Goal: Task Accomplishment & Management: Manage account settings

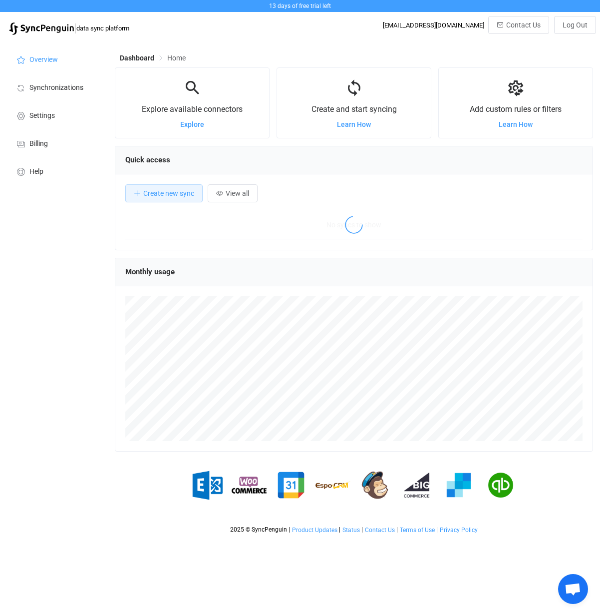
scroll to position [194, 478]
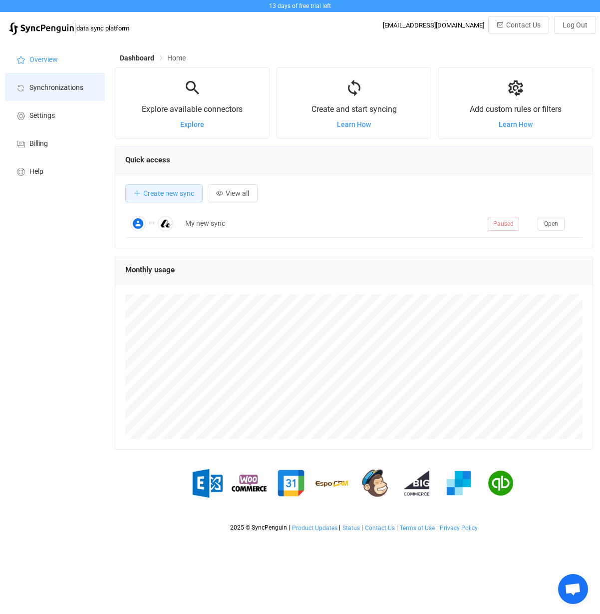
click at [48, 90] on span "Synchronizations" at bounding box center [56, 88] width 54 height 8
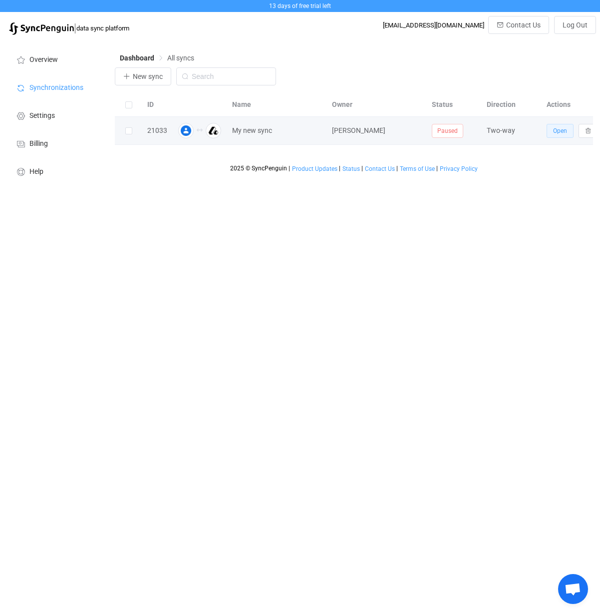
click at [555, 132] on span "Open" at bounding box center [560, 130] width 14 height 7
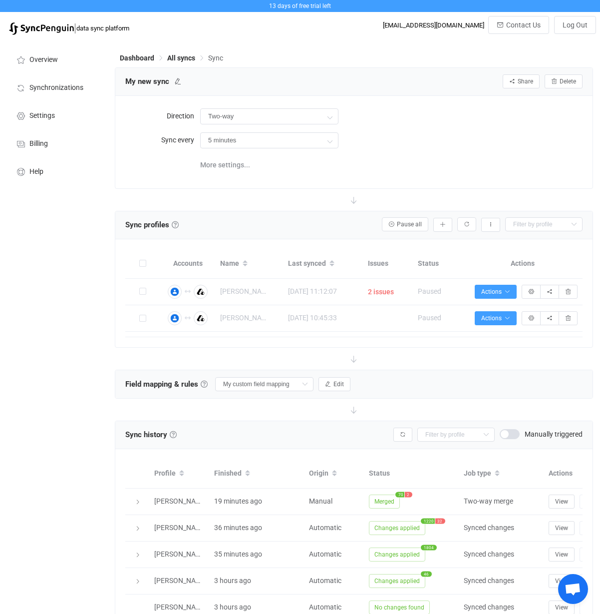
type input "15 minutes"
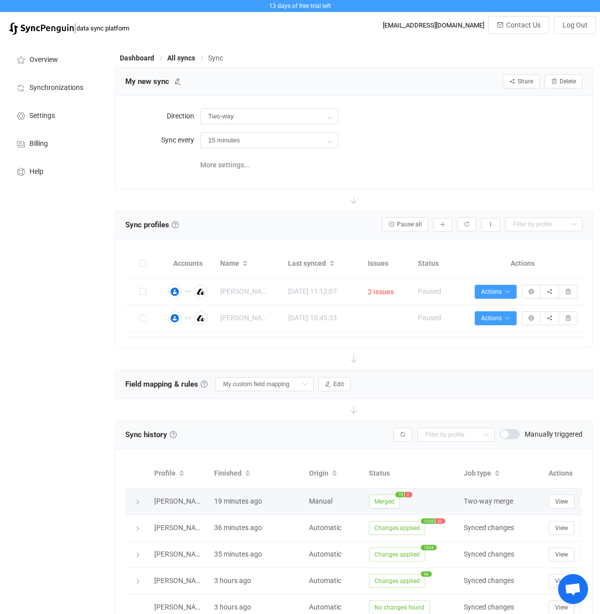
click at [147, 503] on div at bounding box center [137, 501] width 24 height 10
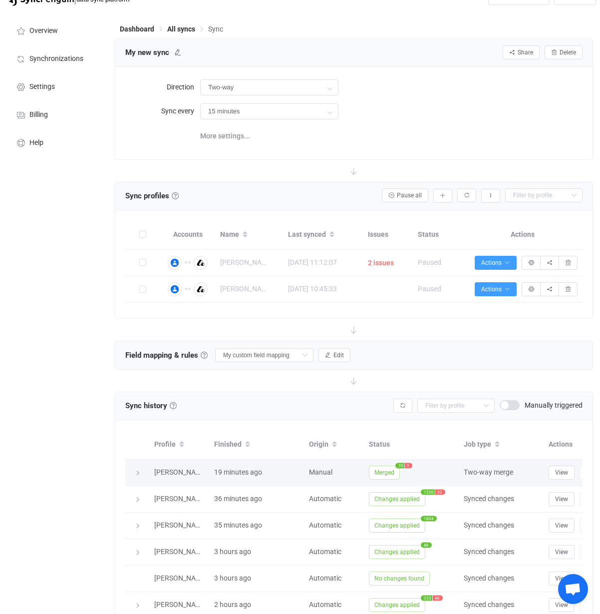
scroll to position [36, 0]
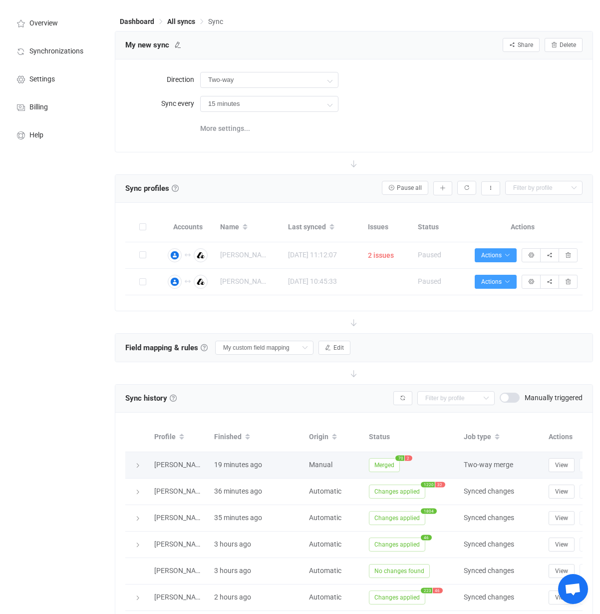
click at [139, 466] on icon at bounding box center [138, 465] width 6 height 6
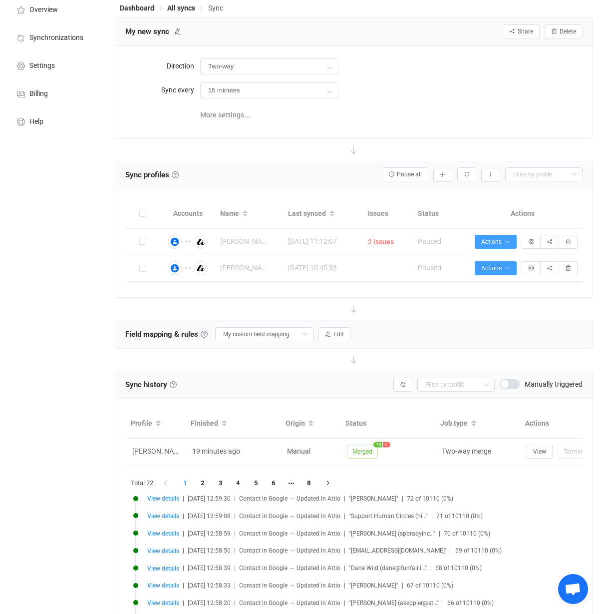
scroll to position [0, 18]
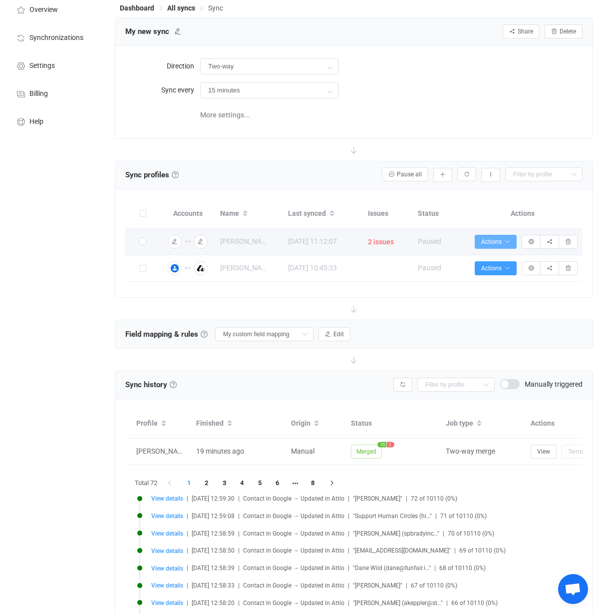
click at [483, 237] on button "Actions" at bounding box center [496, 242] width 42 height 14
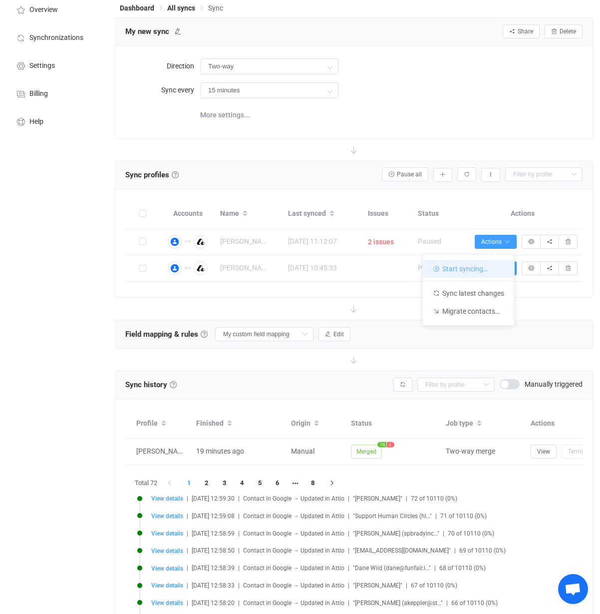
click at [474, 270] on li "Start syncing…" at bounding box center [468, 269] width 91 height 18
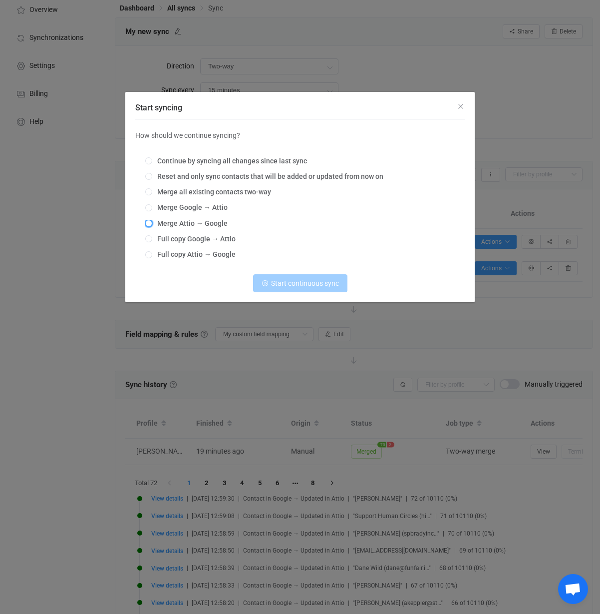
click at [147, 221] on span "Start syncing" at bounding box center [148, 223] width 7 height 7
click at [147, 221] on input "Merge Attio → Google" at bounding box center [148, 224] width 7 height 8
radio input "true"
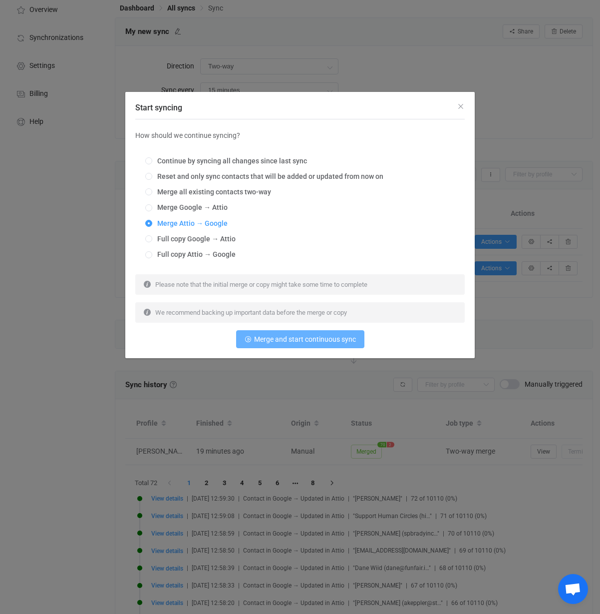
click at [322, 337] on span "Merge and start continuous sync" at bounding box center [305, 339] width 102 height 8
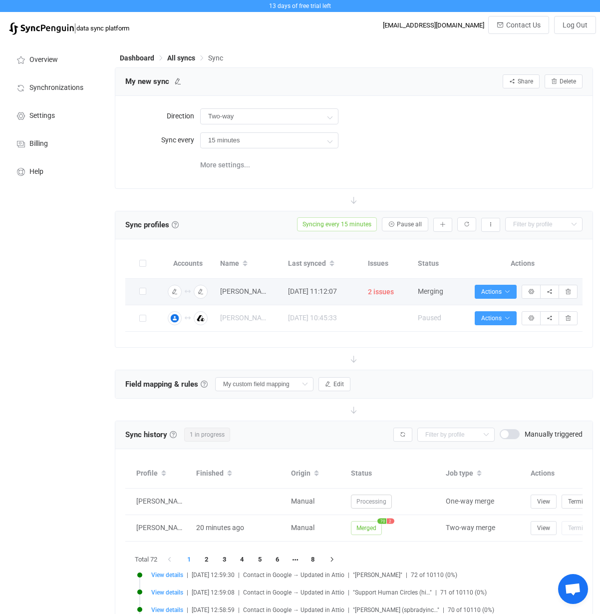
scroll to position [0, 0]
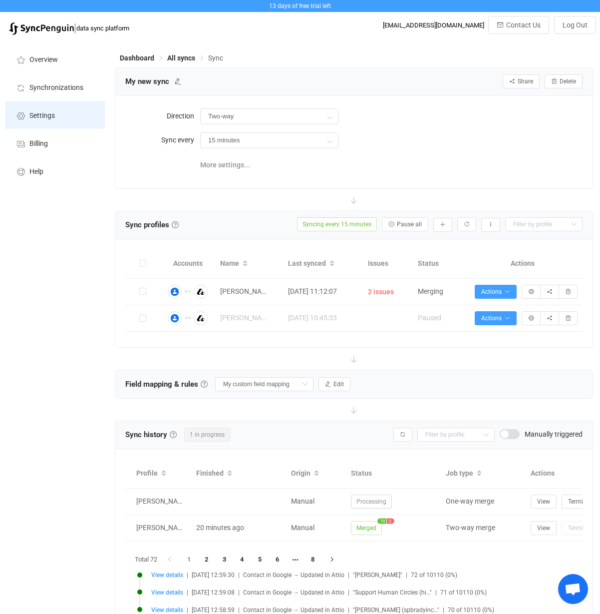
click at [29, 113] on li "Settings" at bounding box center [55, 115] width 100 height 28
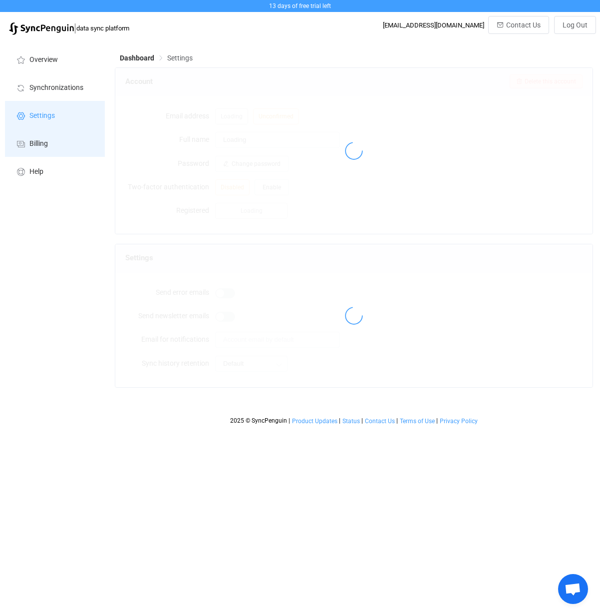
type input "[PERSON_NAME]"
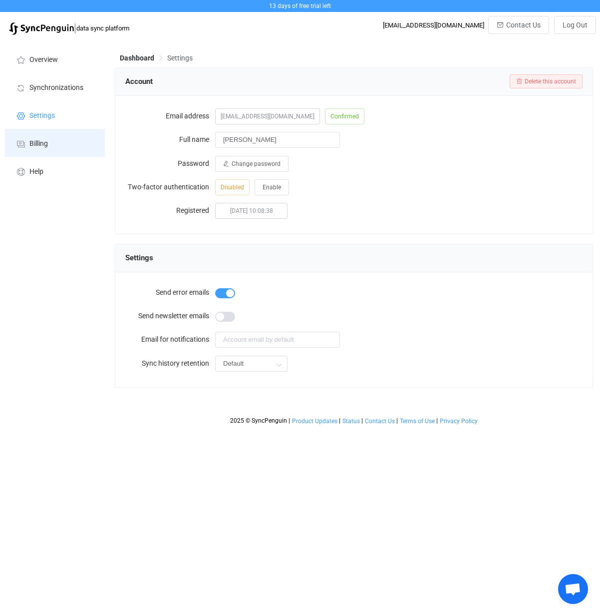
click at [47, 143] on span "Billing" at bounding box center [38, 144] width 18 height 8
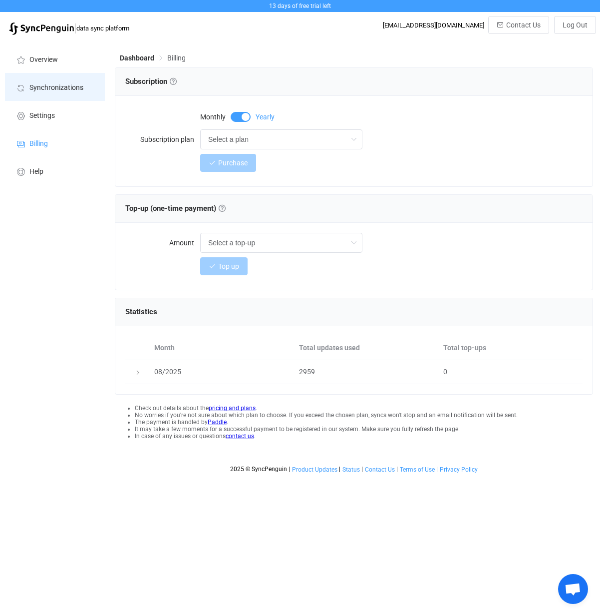
click at [33, 87] on span "Synchronizations" at bounding box center [56, 88] width 54 height 8
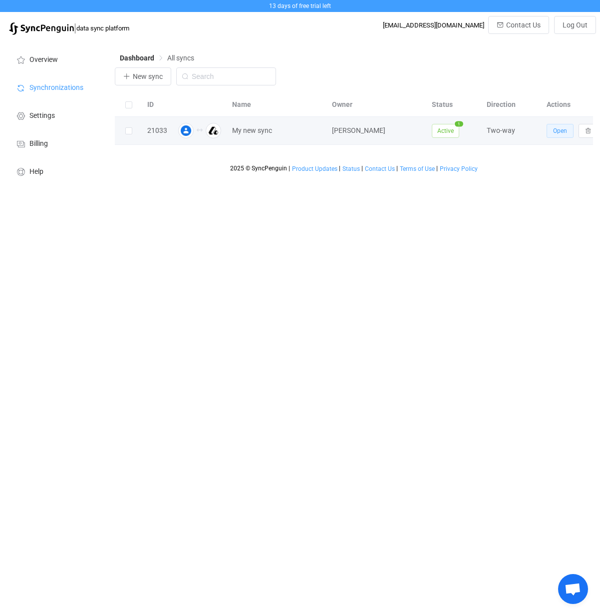
click at [558, 133] on span "Open" at bounding box center [560, 130] width 14 height 7
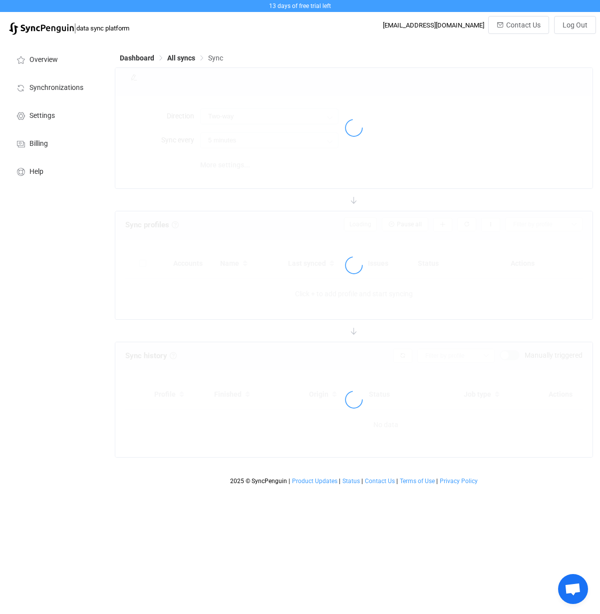
type input "15 minutes"
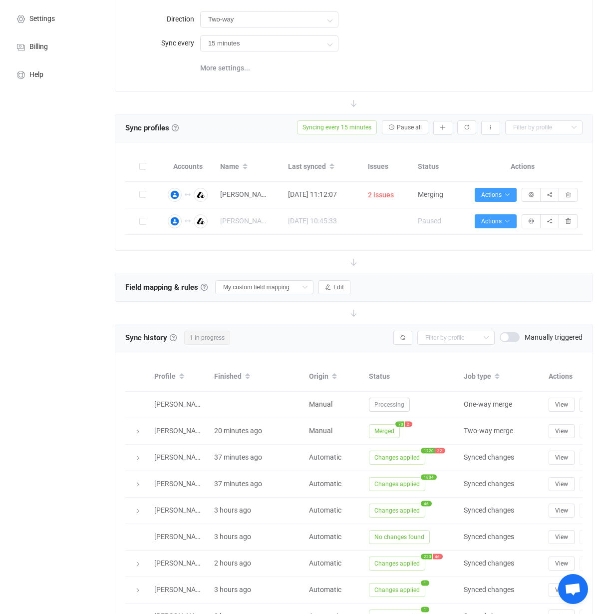
scroll to position [97, 0]
click at [336, 283] on span "Edit" at bounding box center [338, 286] width 10 height 7
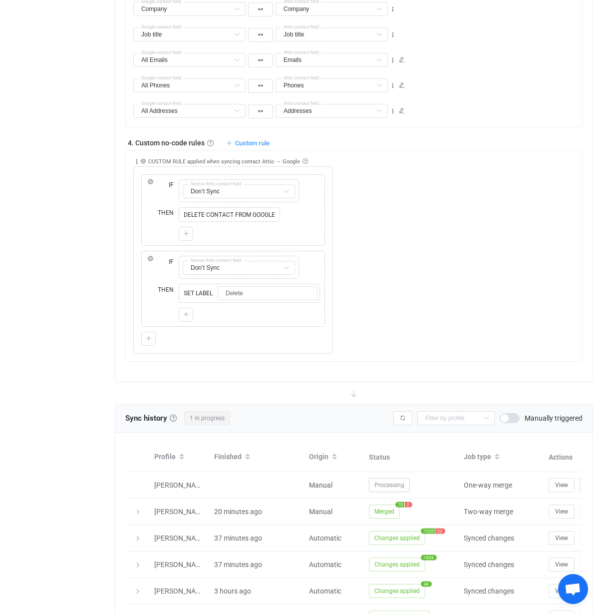
scroll to position [817, 0]
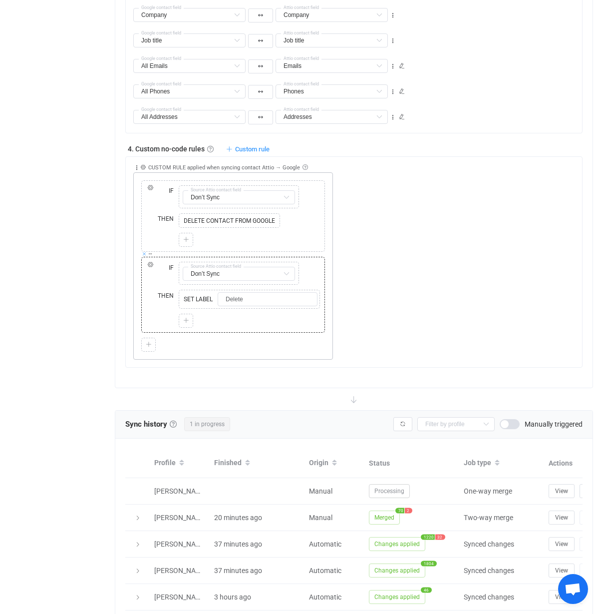
click at [144, 254] on icon at bounding box center [144, 253] width 5 height 5
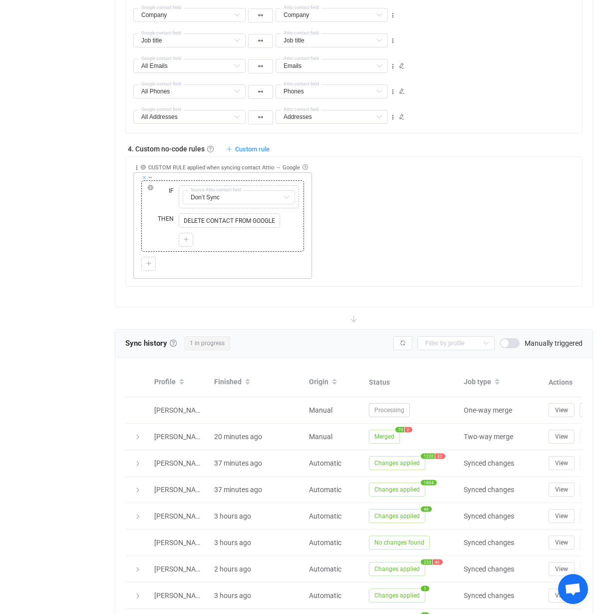
click at [144, 177] on icon at bounding box center [144, 177] width 5 height 5
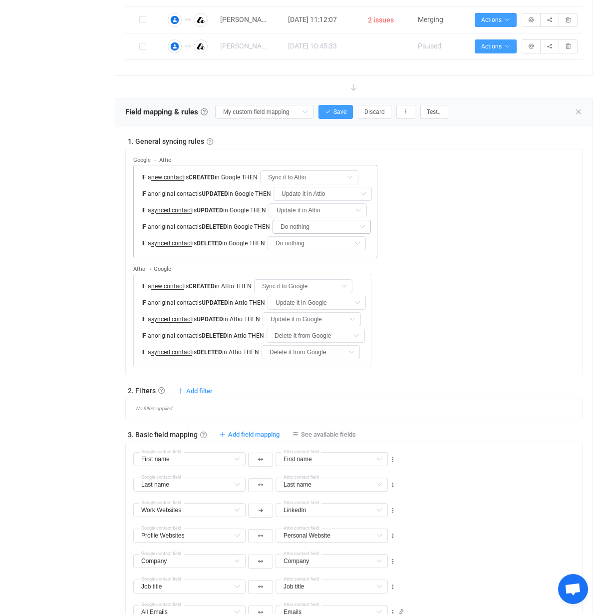
scroll to position [268, 0]
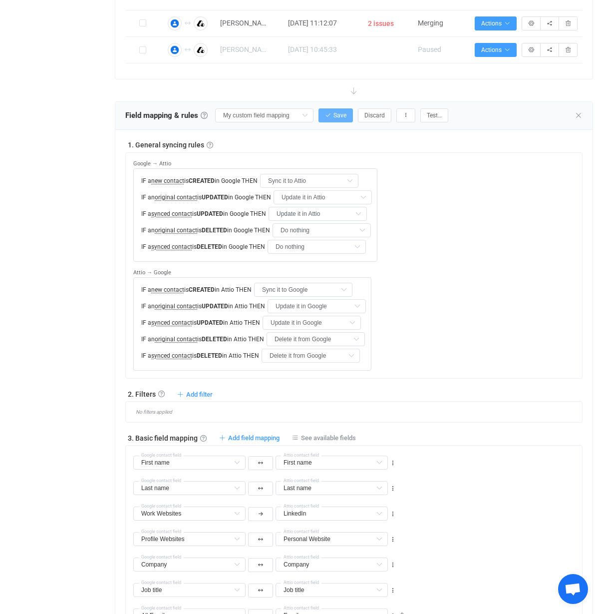
click at [330, 120] on button "Save" at bounding box center [336, 115] width 34 height 14
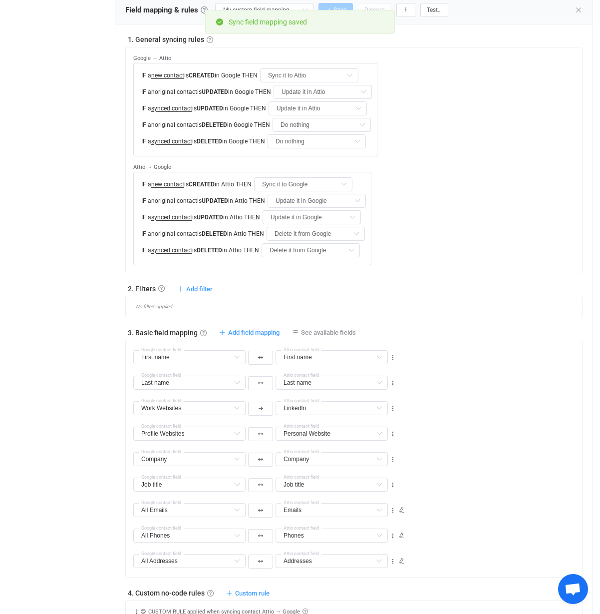
scroll to position [374, 0]
click at [189, 290] on span "Add filter" at bounding box center [199, 288] width 26 height 7
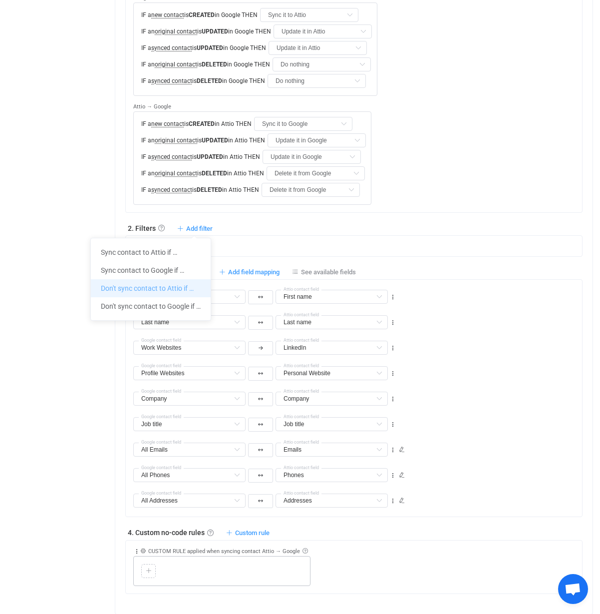
scroll to position [436, 0]
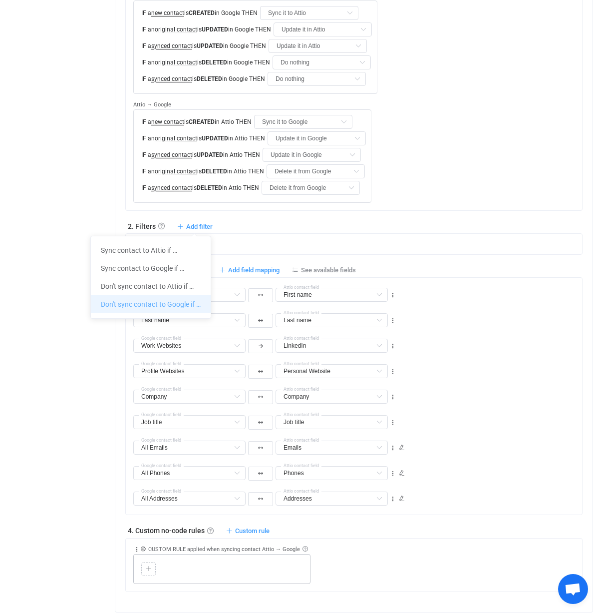
click at [173, 303] on li "Don't sync contact to Google if …" at bounding box center [151, 304] width 120 height 18
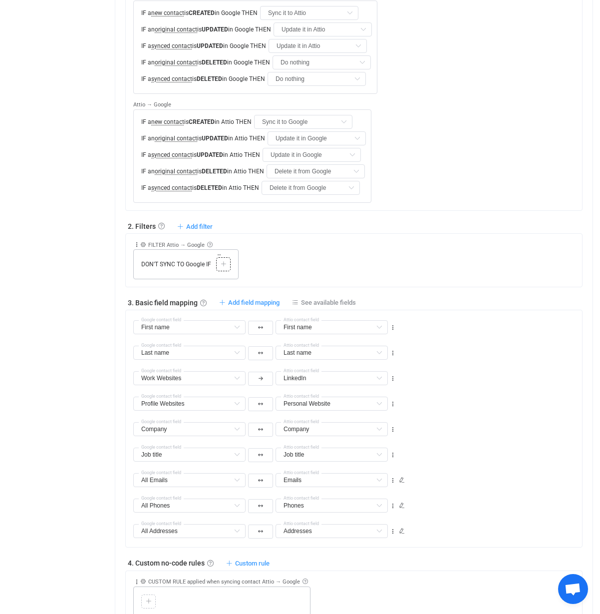
click at [221, 267] on icon at bounding box center [224, 264] width 6 height 6
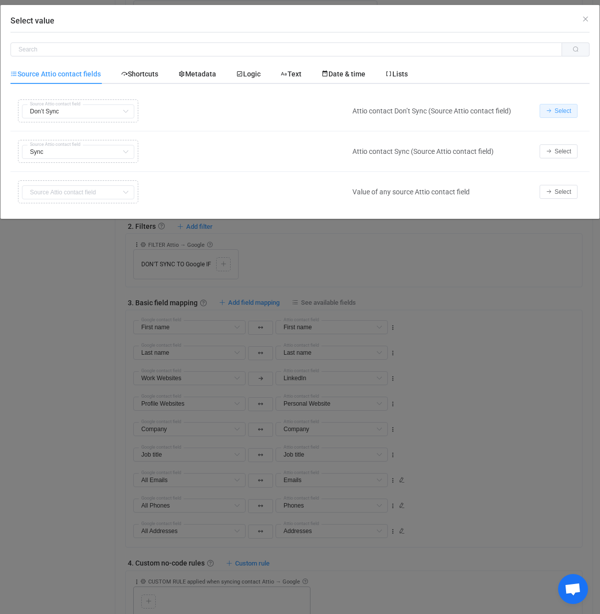
click at [561, 111] on span "Select" at bounding box center [563, 110] width 16 height 7
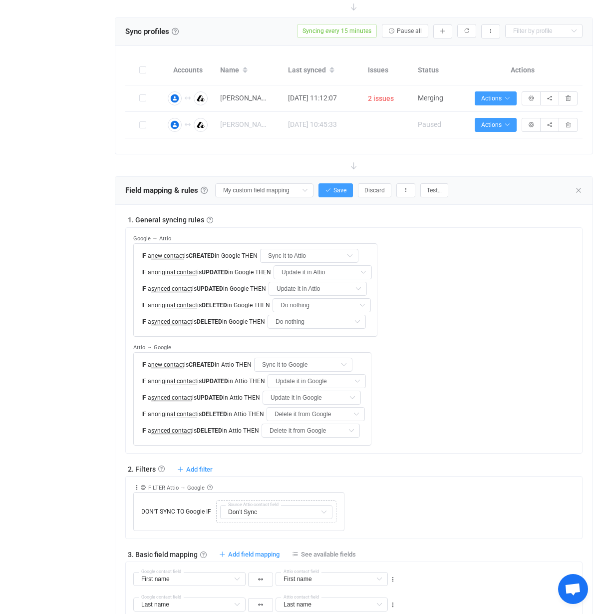
scroll to position [142, 0]
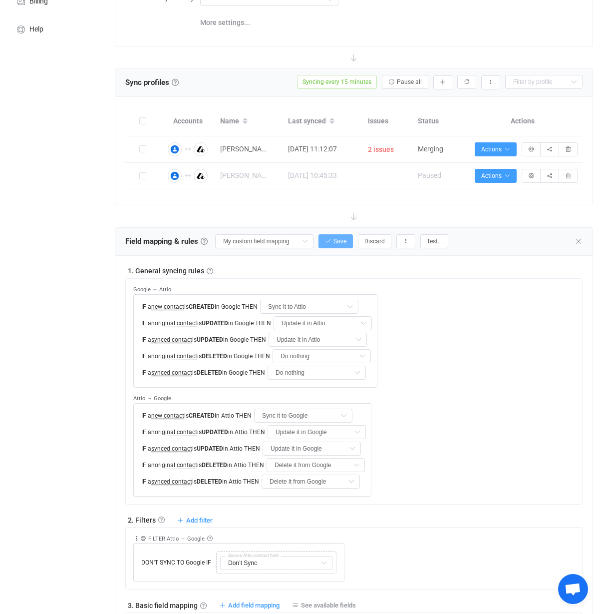
click at [336, 235] on button "Save" at bounding box center [336, 241] width 34 height 14
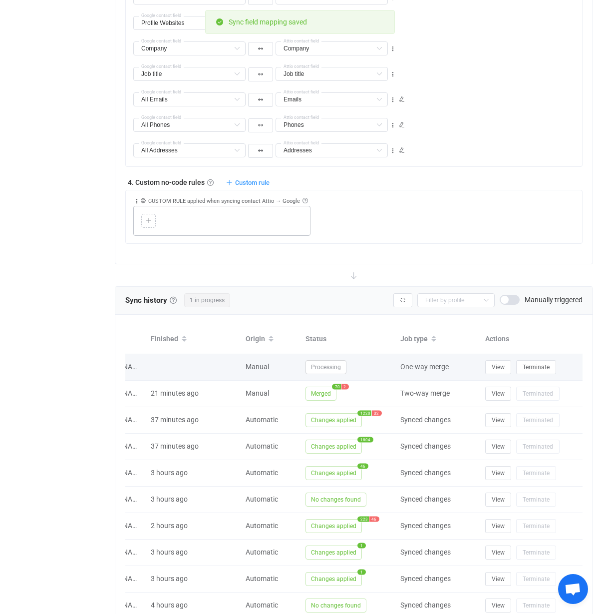
scroll to position [0, 63]
click at [530, 368] on span "Terminate" at bounding box center [536, 366] width 27 height 7
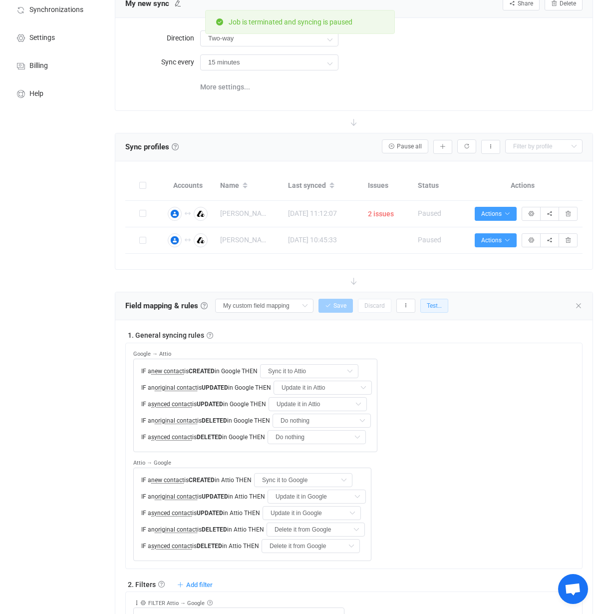
scroll to position [75, 0]
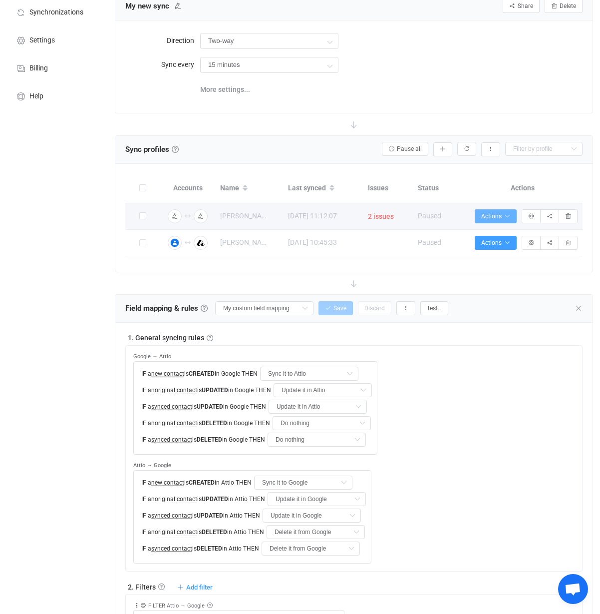
click at [498, 220] on button "Actions" at bounding box center [496, 216] width 42 height 14
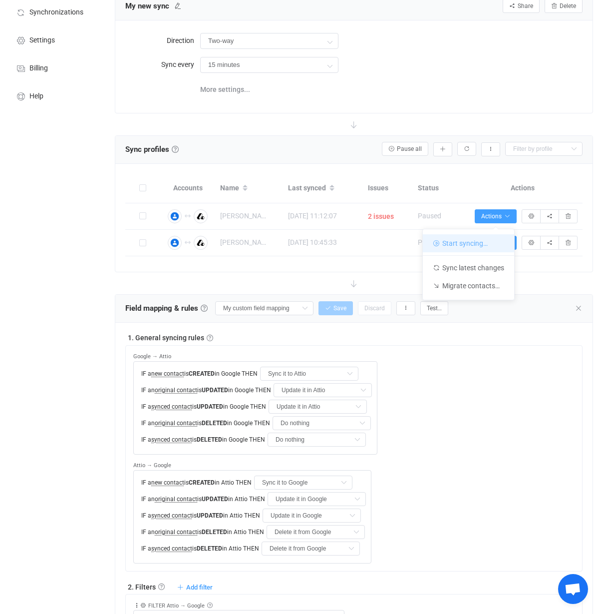
click at [491, 237] on li "Start syncing…" at bounding box center [468, 243] width 91 height 18
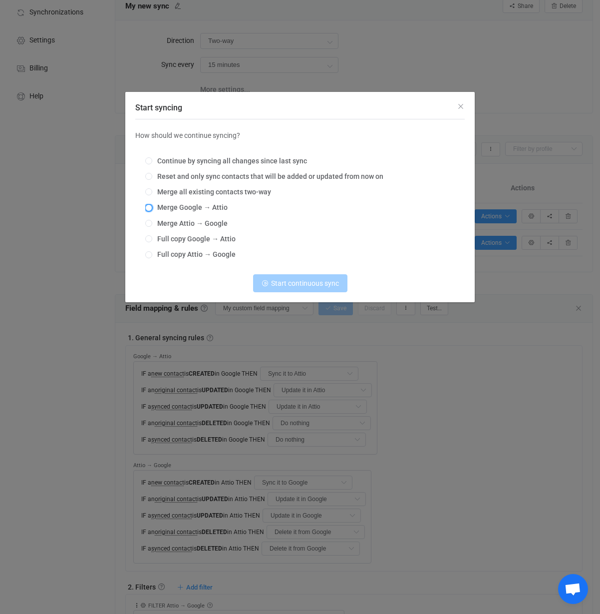
click at [149, 207] on span "Start syncing" at bounding box center [148, 207] width 7 height 7
click at [149, 207] on input "Merge Google → Attio" at bounding box center [148, 208] width 7 height 8
radio input "true"
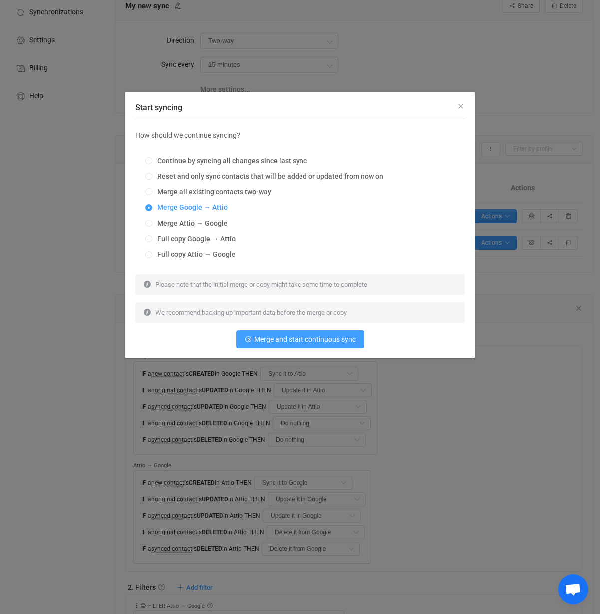
click at [150, 218] on div "Continue by syncing all changes since last sync Reset and only sync contacts th…" at bounding box center [299, 208] width 329 height 117
click at [149, 221] on span "Start syncing" at bounding box center [148, 223] width 7 height 7
click at [149, 221] on input "Merge Attio → Google" at bounding box center [148, 224] width 7 height 8
radio input "true"
radio input "false"
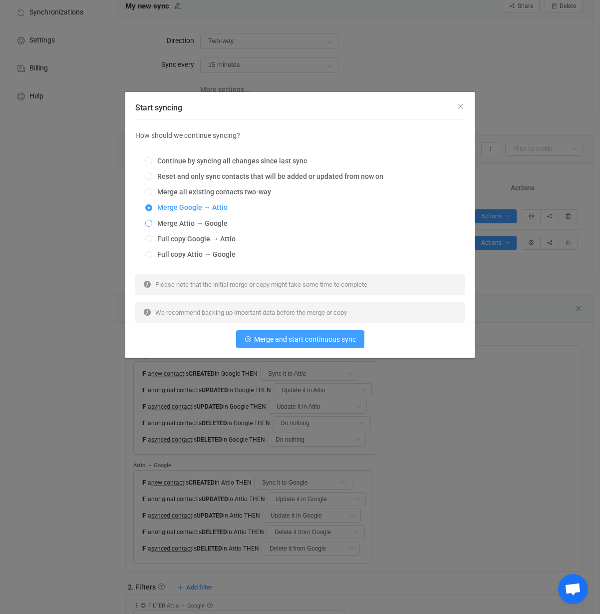
radio input "true"
click at [290, 337] on span "Merge and start continuous sync" at bounding box center [305, 339] width 102 height 8
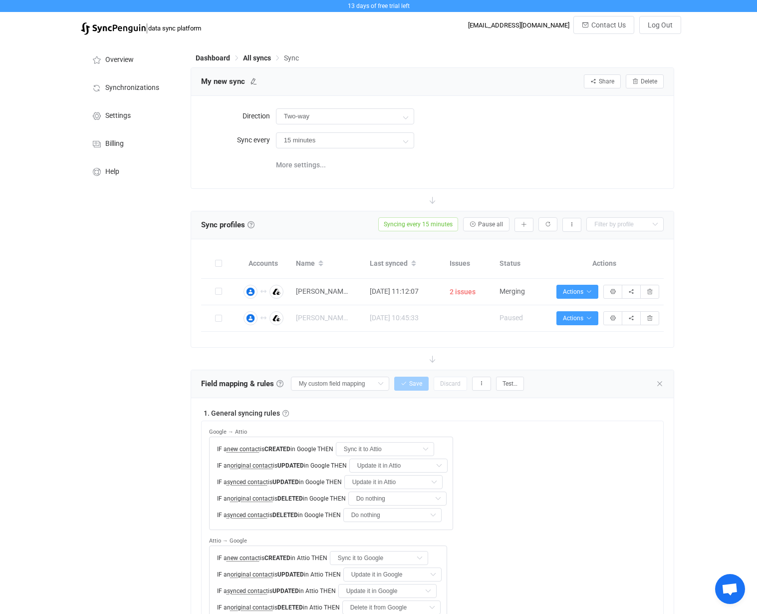
scroll to position [0, 0]
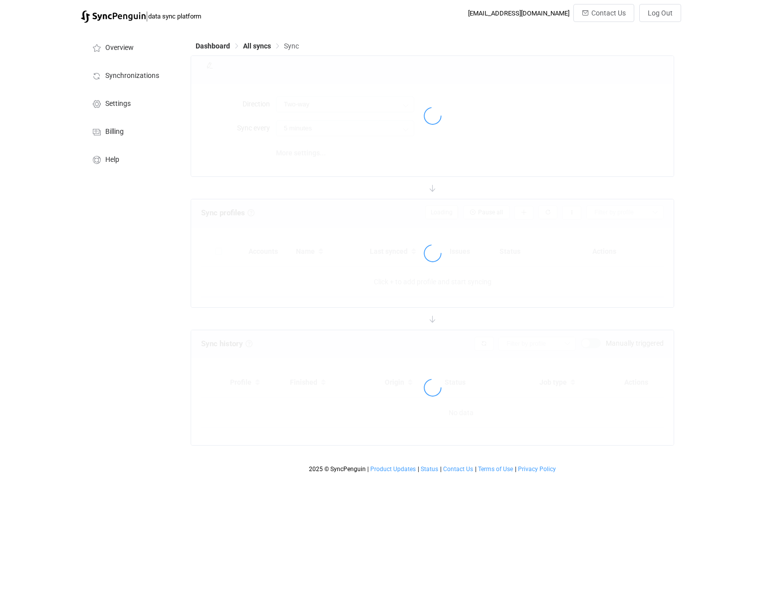
type input "15 minutes"
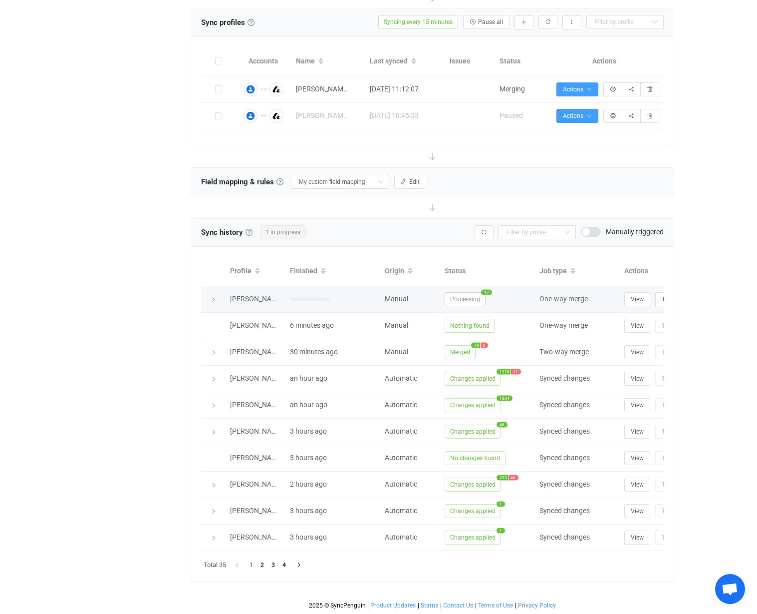
click at [213, 299] on icon at bounding box center [214, 300] width 6 height 6
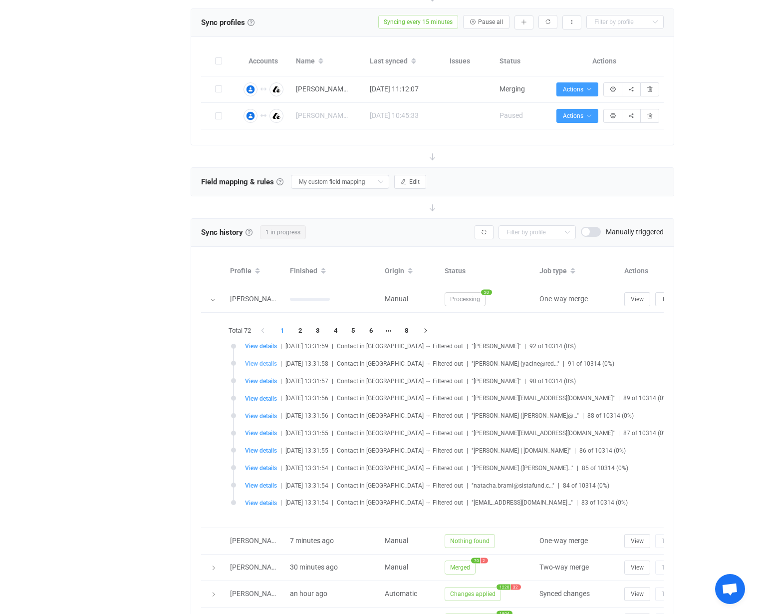
click at [257, 363] on span "View details" at bounding box center [261, 363] width 32 height 7
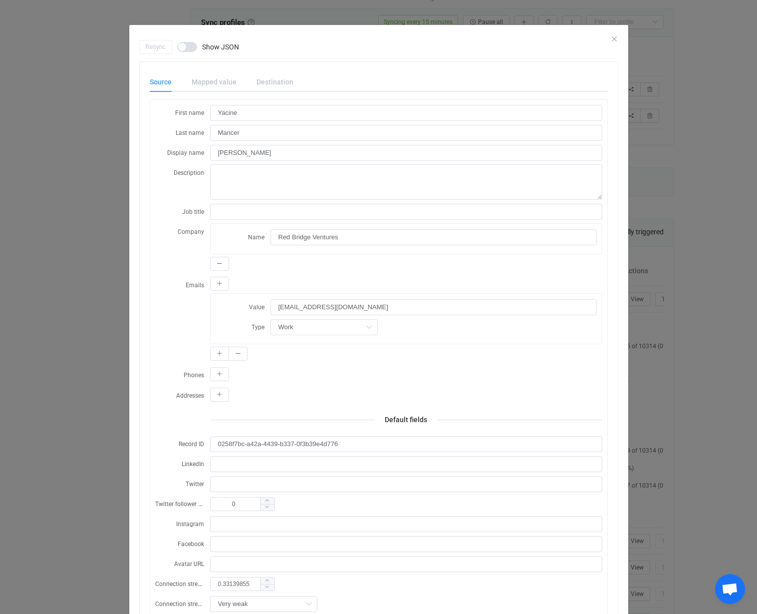
click at [219, 72] on div "Mapped value" at bounding box center [214, 82] width 65 height 20
click at [218, 83] on div "Mapped value" at bounding box center [214, 82] width 65 height 20
click at [223, 82] on div "Mapped value" at bounding box center [214, 82] width 65 height 20
click at [614, 34] on div "dialog" at bounding box center [378, 32] width 499 height 15
click at [615, 38] on icon "Close" at bounding box center [615, 39] width 8 height 8
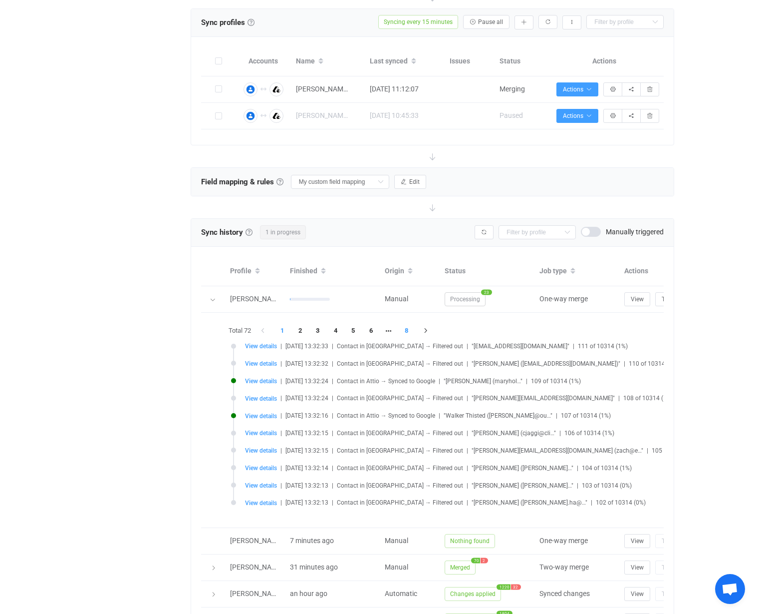
click at [406, 331] on li "8" at bounding box center [407, 331] width 18 height 14
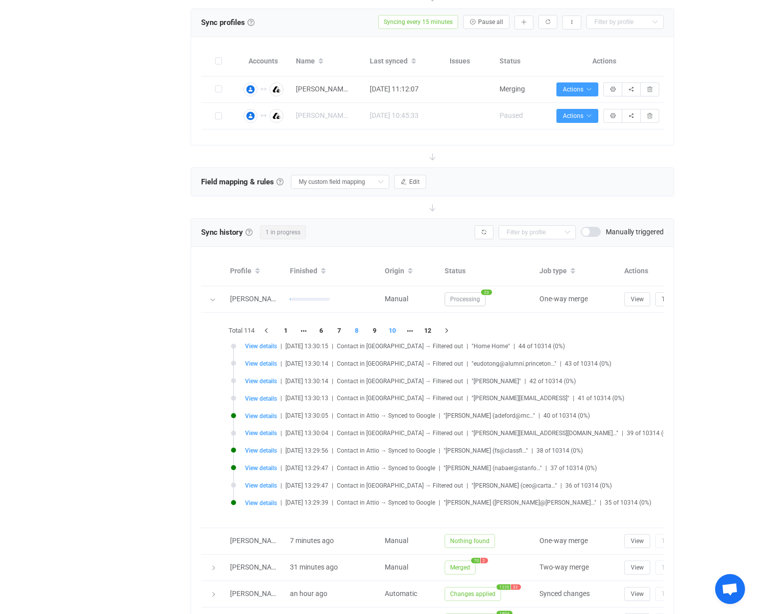
click at [390, 332] on li "10" at bounding box center [392, 331] width 18 height 14
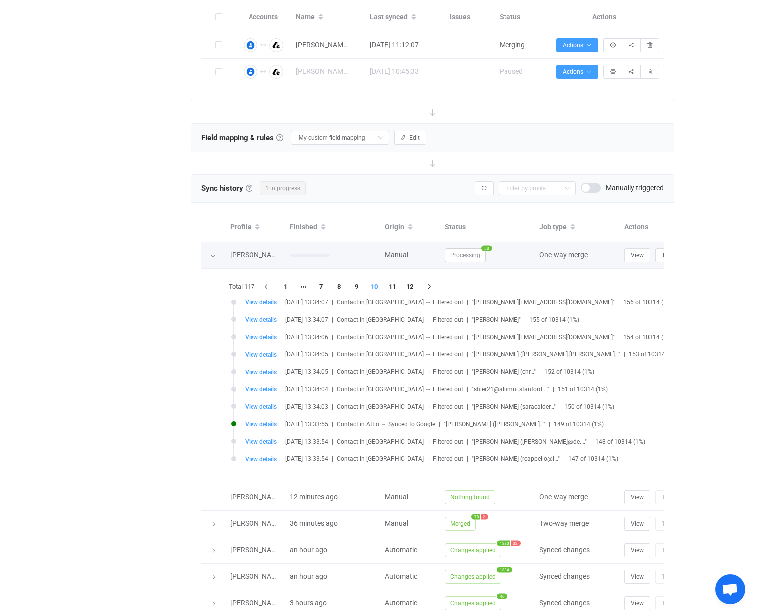
scroll to position [249, 0]
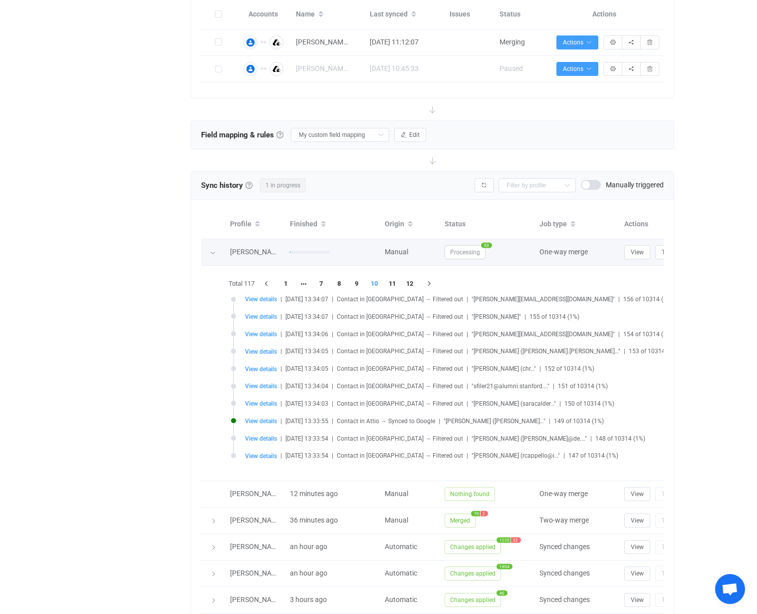
click at [210, 253] on icon at bounding box center [213, 253] width 6 height 6
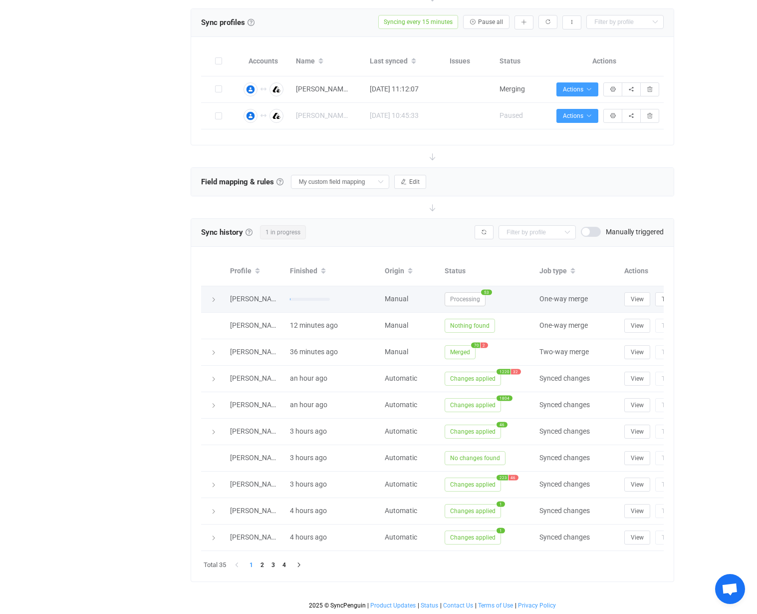
scroll to position [202, 0]
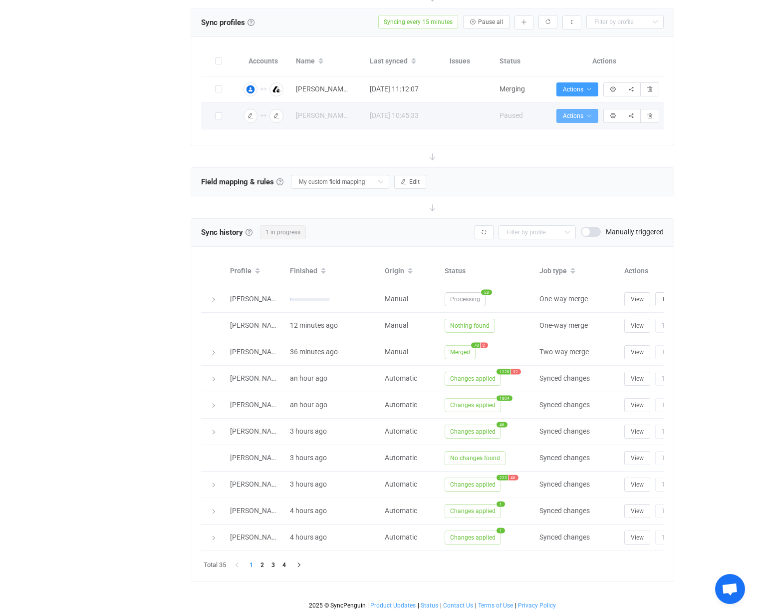
click at [589, 114] on icon "button" at bounding box center [589, 116] width 6 height 6
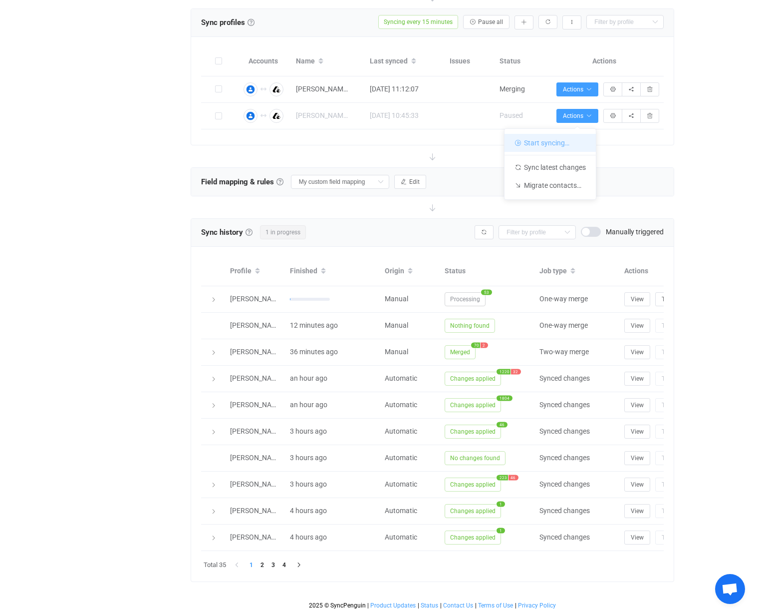
click at [569, 142] on li "Start syncing…" at bounding box center [550, 143] width 91 height 18
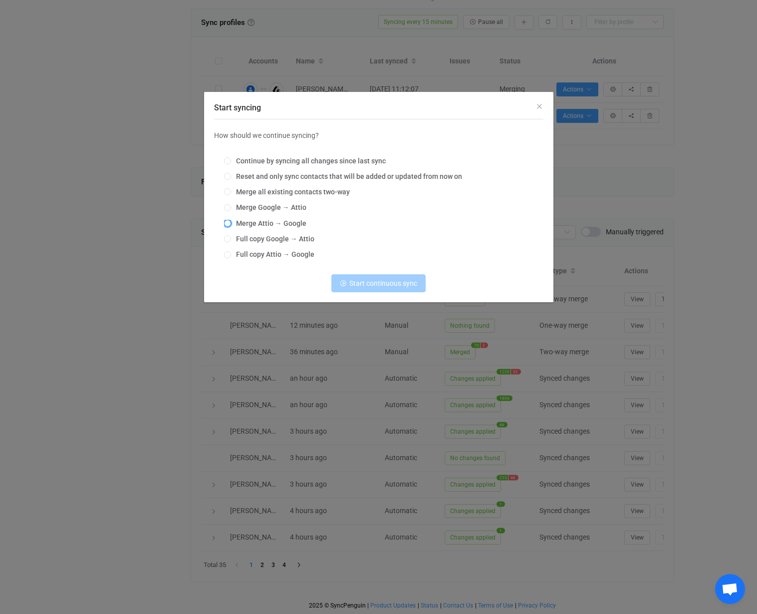
click at [229, 221] on span "Start syncing" at bounding box center [227, 223] width 7 height 7
click at [229, 221] on input "Merge Attio → Google" at bounding box center [227, 224] width 7 height 8
radio input "true"
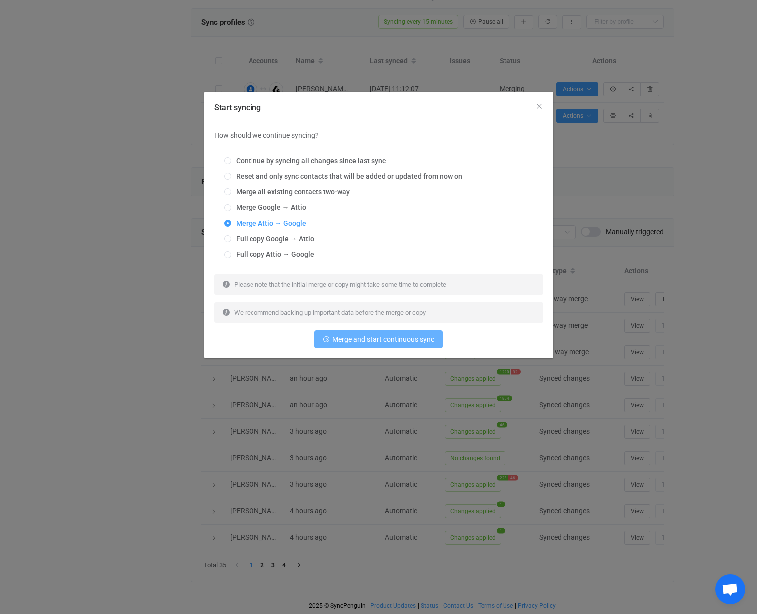
click at [403, 335] on span "Merge and start continuous sync" at bounding box center [383, 339] width 102 height 8
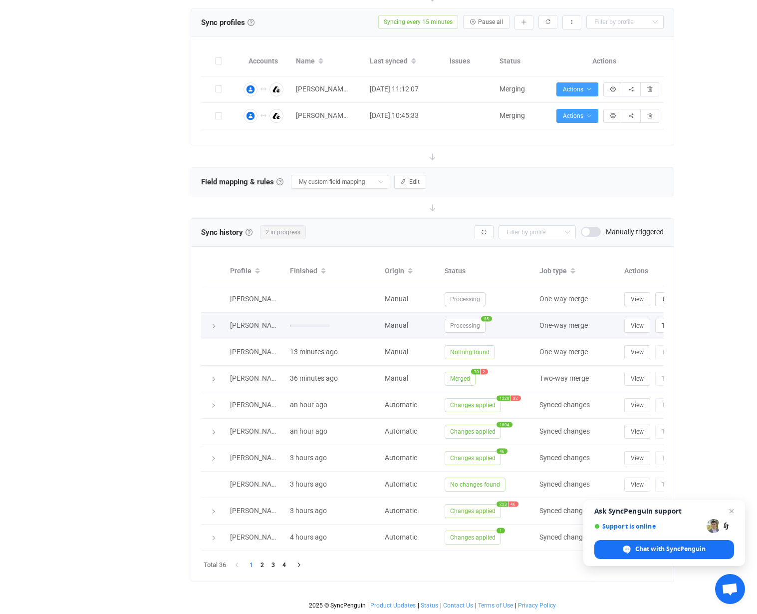
click at [215, 327] on icon at bounding box center [214, 326] width 6 height 6
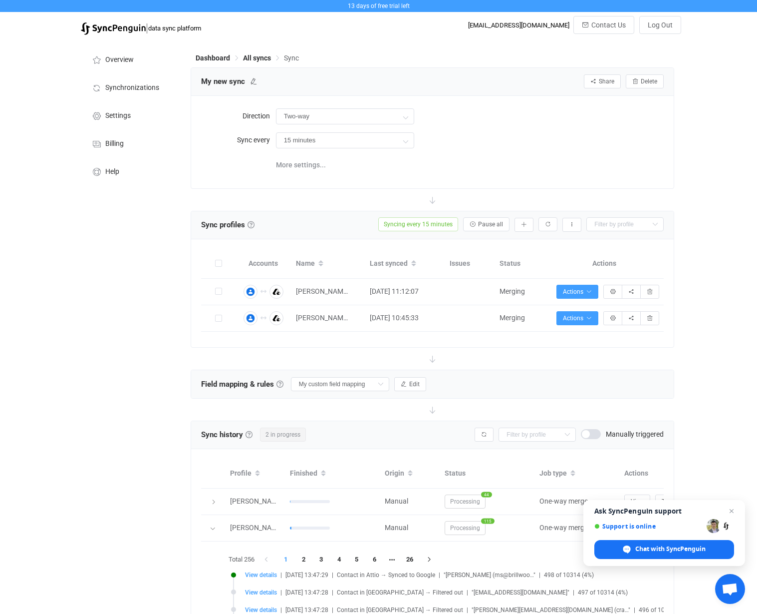
scroll to position [0, 0]
click at [125, 63] on span "Overview" at bounding box center [119, 60] width 28 height 8
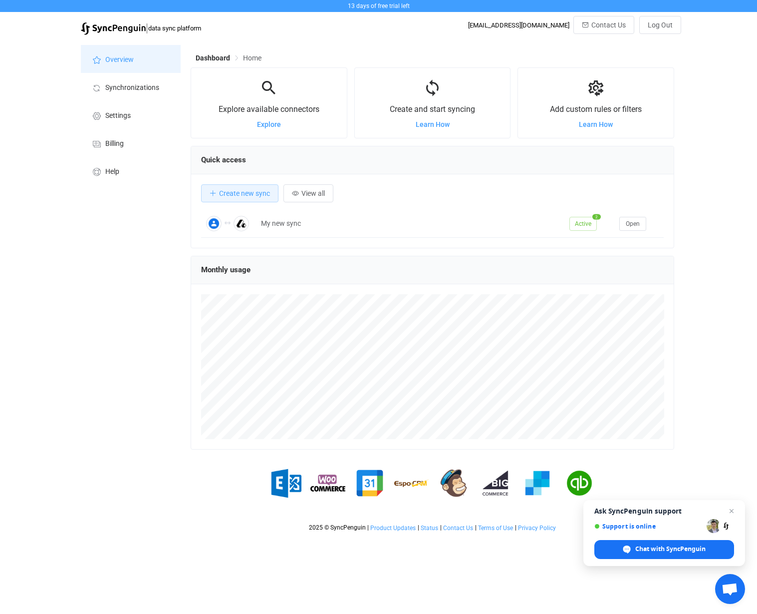
scroll to position [194, 484]
click at [124, 92] on li "Synchronizations" at bounding box center [131, 87] width 100 height 28
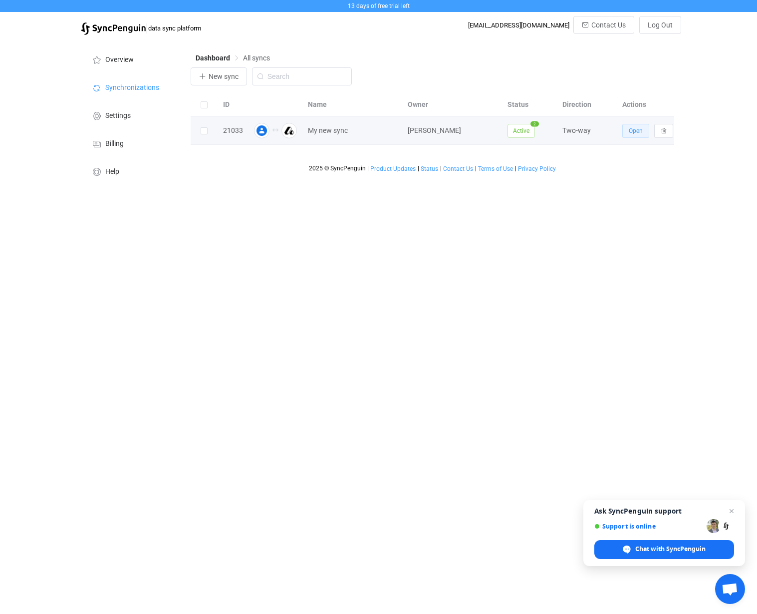
click at [630, 132] on span "Open" at bounding box center [636, 130] width 14 height 7
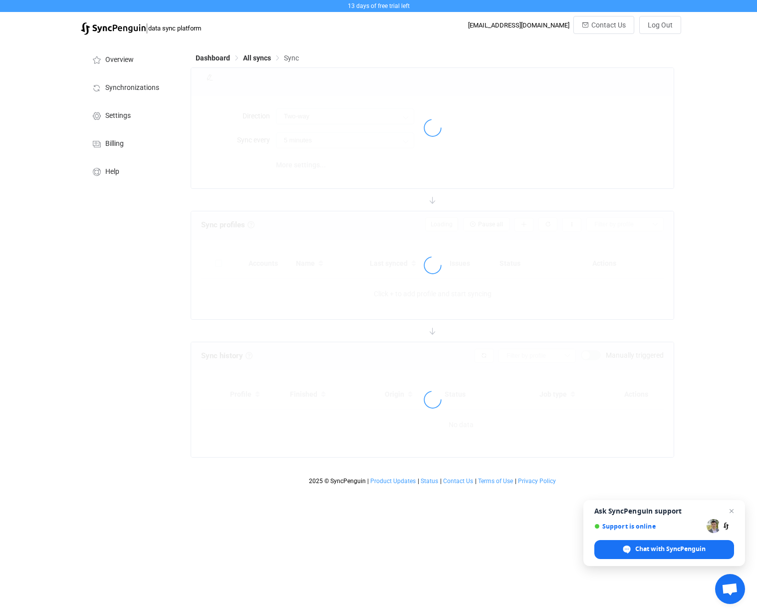
type input "15 minutes"
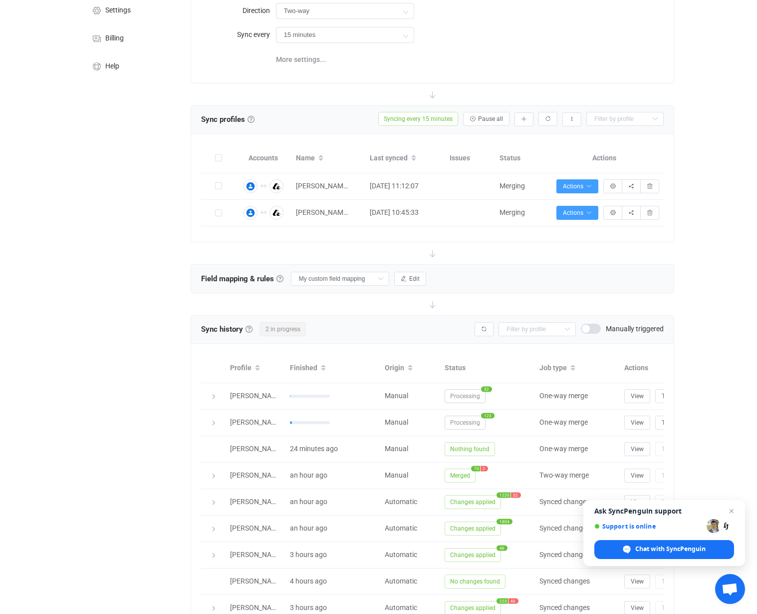
scroll to position [118, 0]
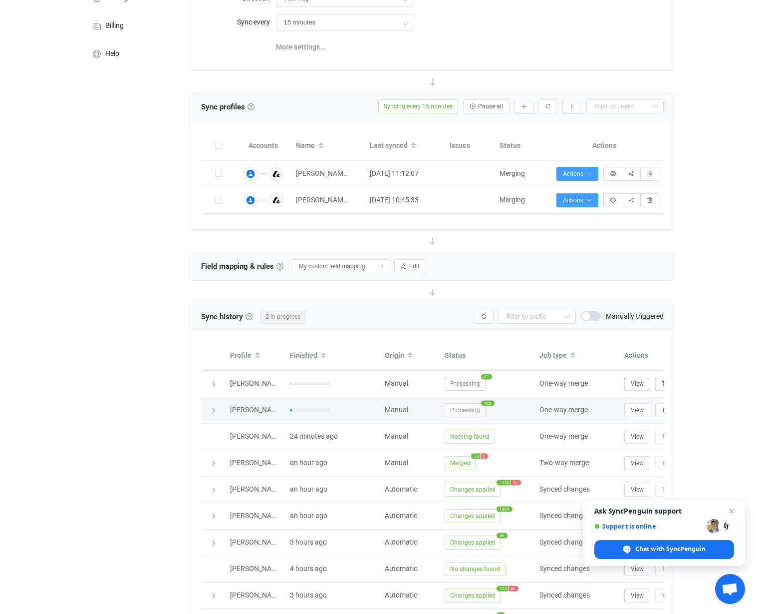
click at [210, 406] on div at bounding box center [213, 410] width 14 height 10
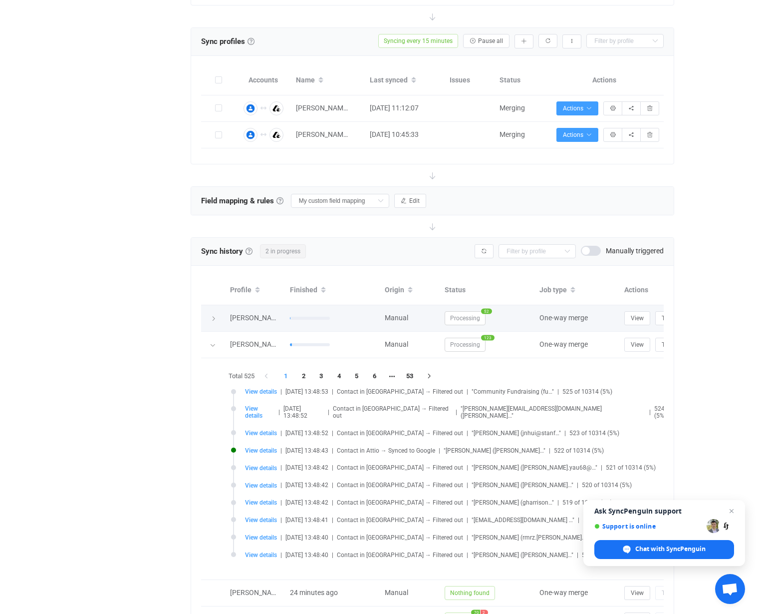
scroll to position [184, 0]
click at [211, 314] on div at bounding box center [213, 318] width 14 height 10
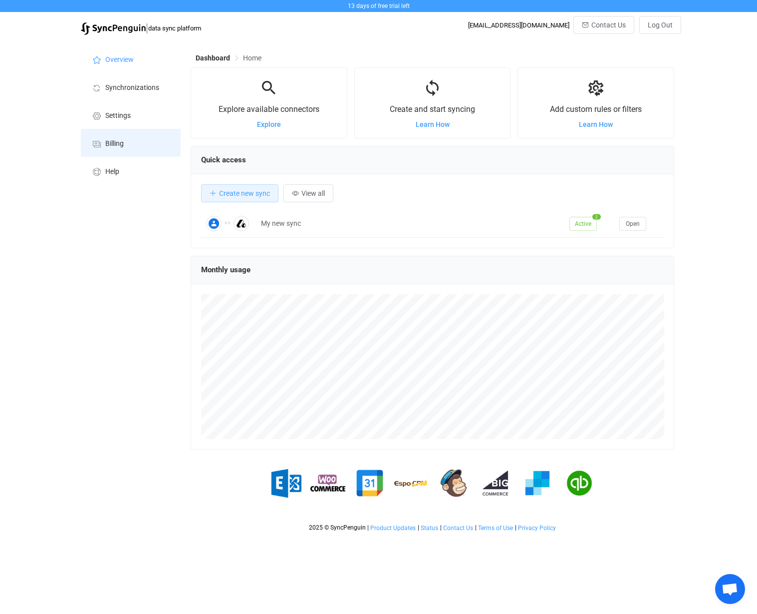
scroll to position [194, 484]
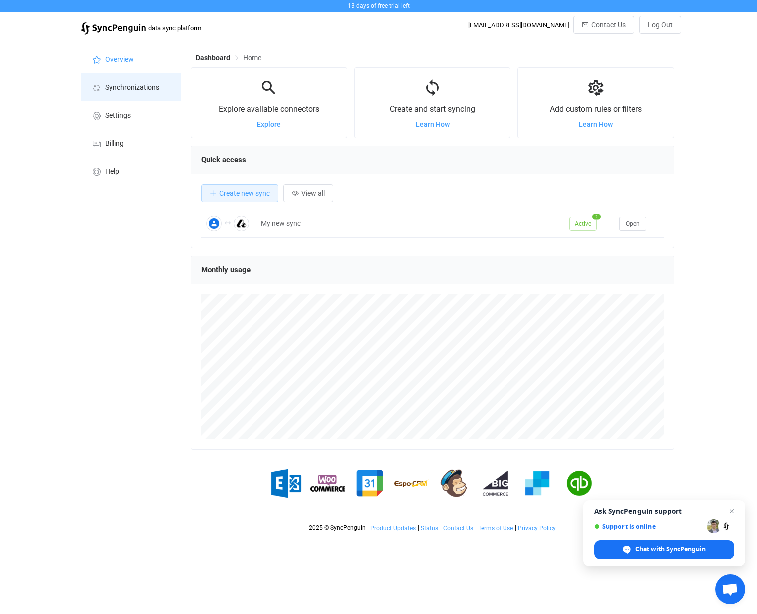
click at [136, 85] on span "Synchronizations" at bounding box center [132, 88] width 54 height 8
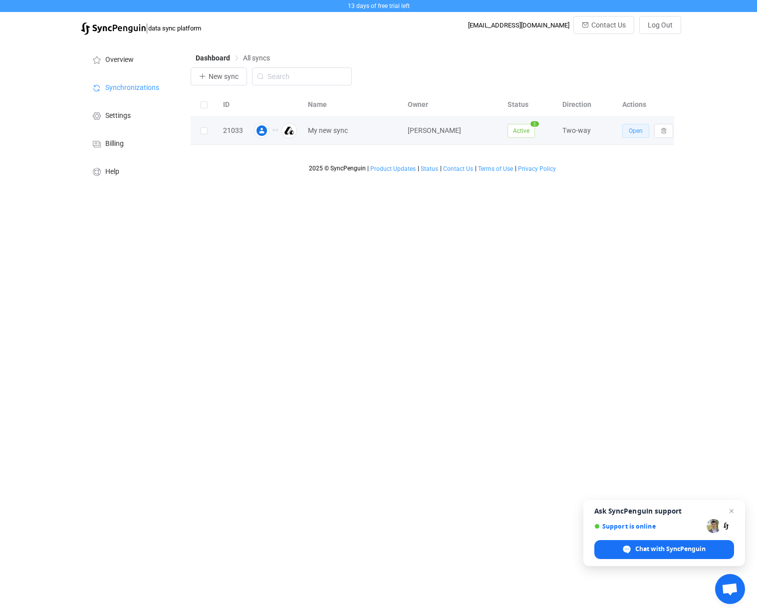
click at [638, 132] on span "Open" at bounding box center [636, 130] width 14 height 7
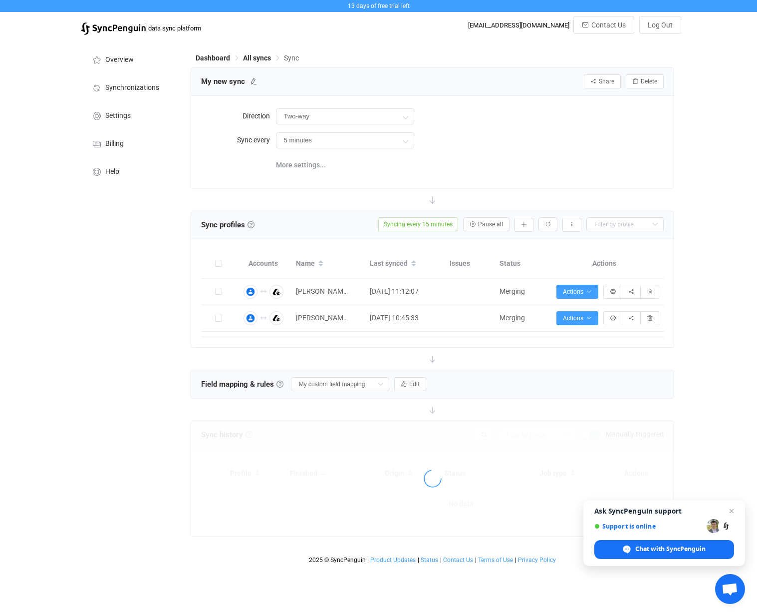
type input "15 minutes"
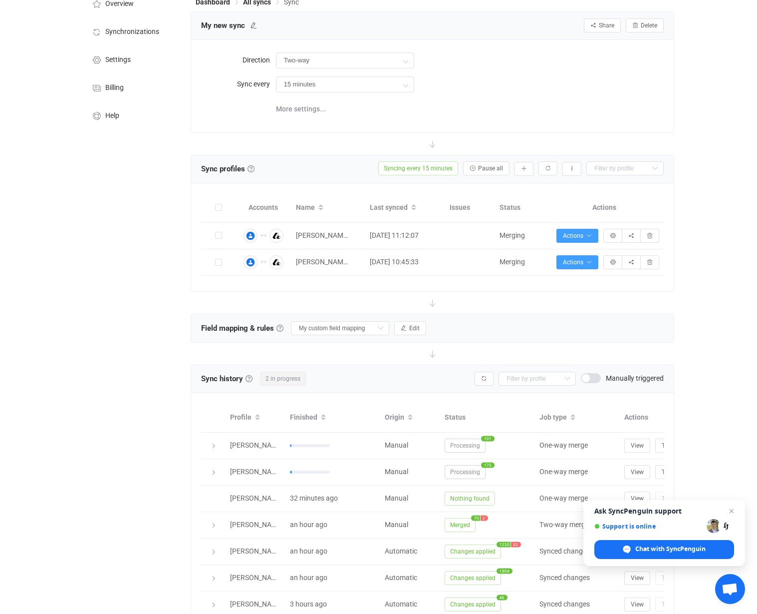
scroll to position [116, 0]
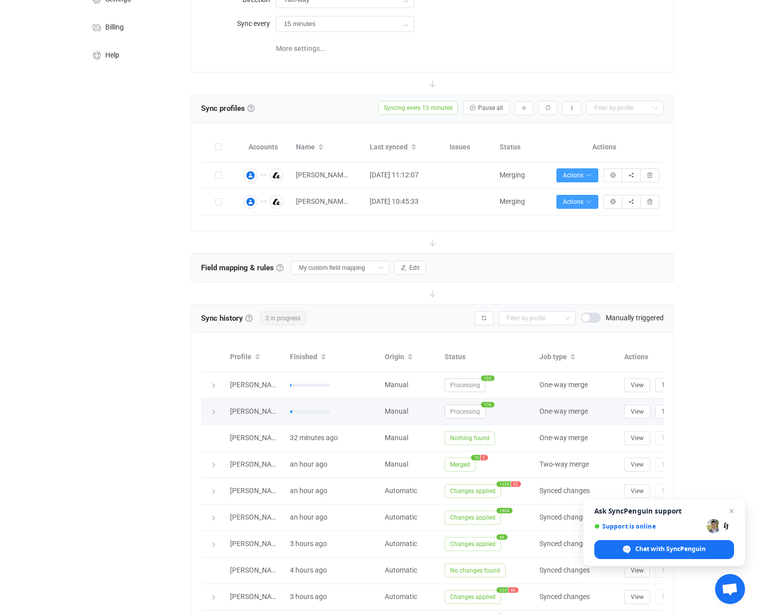
click at [215, 411] on icon at bounding box center [214, 412] width 6 height 6
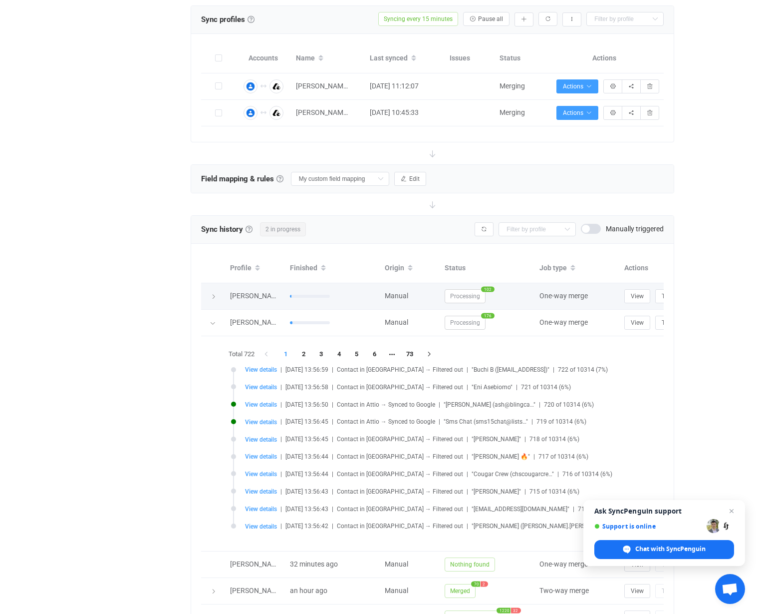
scroll to position [206, 0]
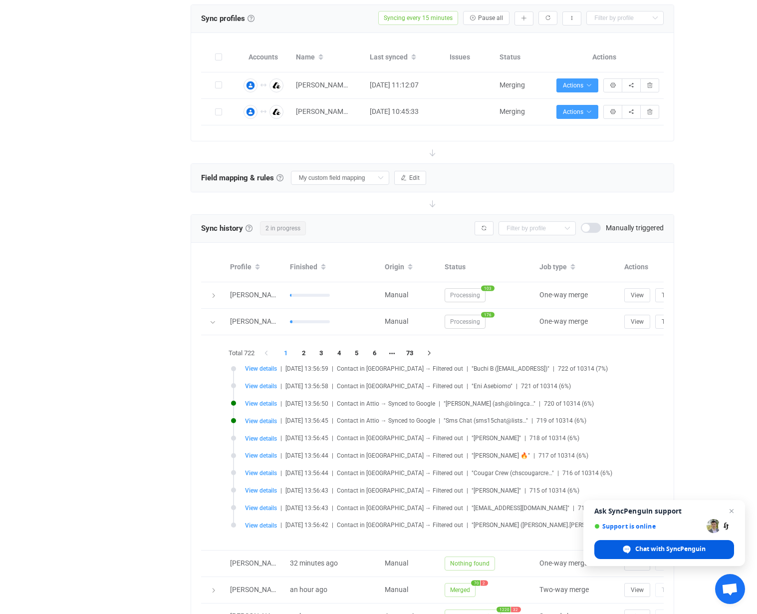
click at [714, 548] on span "Chat with SyncPenguin" at bounding box center [665, 549] width 140 height 19
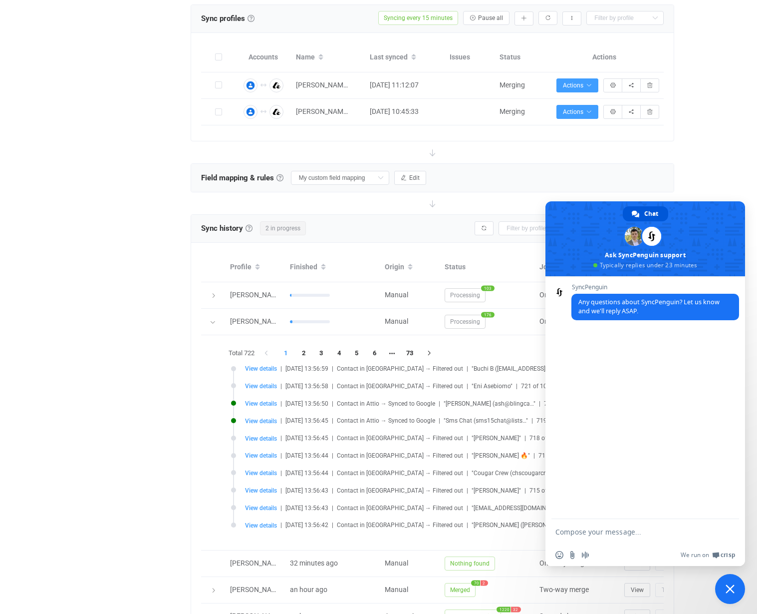
click at [617, 530] on textarea "Compose your message..." at bounding box center [636, 531] width 160 height 25
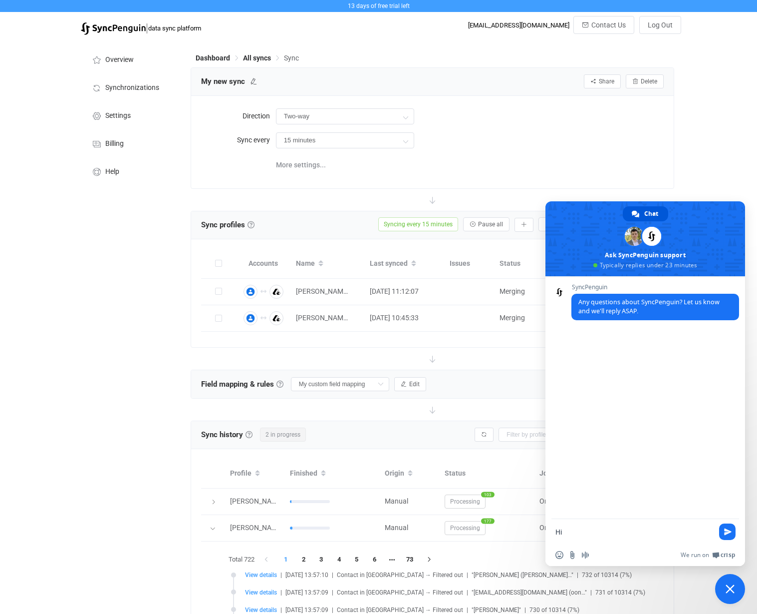
scroll to position [0, 0]
type textarea "Hi"
click at [717, 165] on div "13 days of free trial left | data sync platform thebryangibbs@gmail.com Contact…" at bounding box center [378, 515] width 757 height 1031
click at [732, 593] on span "Close chat" at bounding box center [730, 588] width 9 height 9
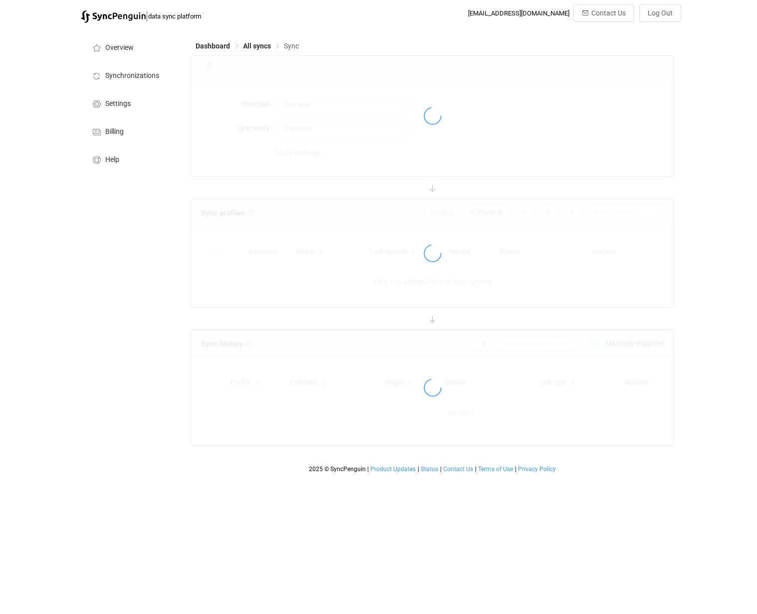
type input "15 minutes"
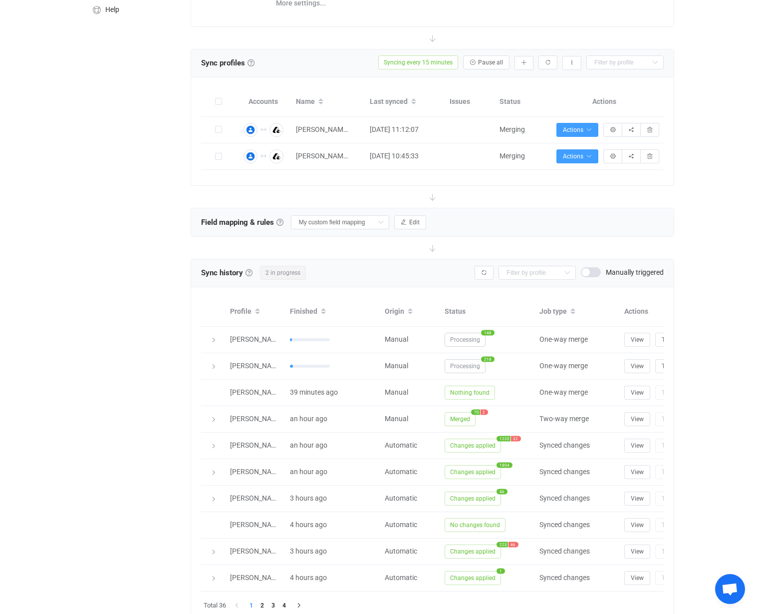
scroll to position [191, 0]
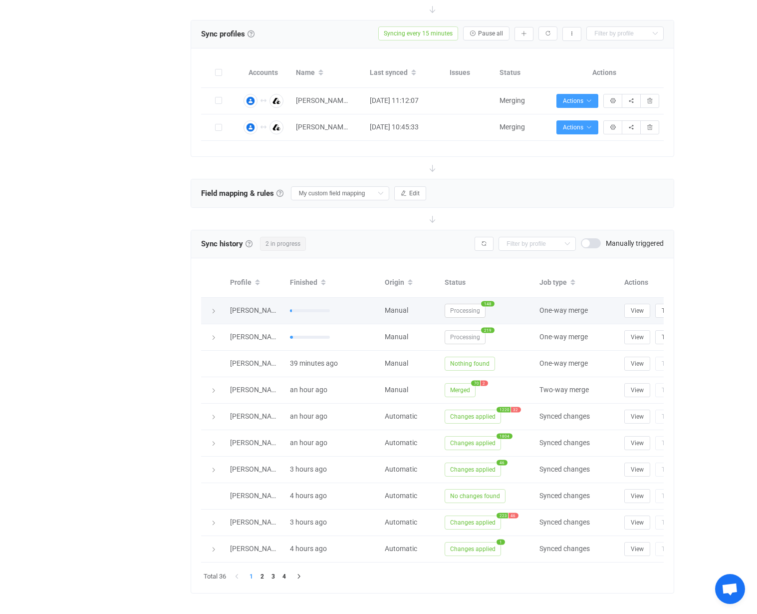
click at [215, 310] on icon at bounding box center [214, 311] width 6 height 6
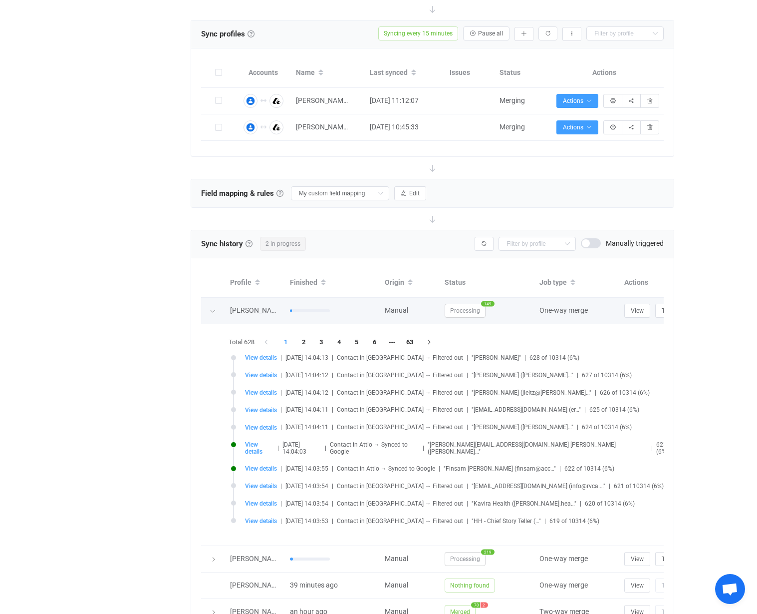
click at [215, 310] on icon at bounding box center [213, 311] width 6 height 6
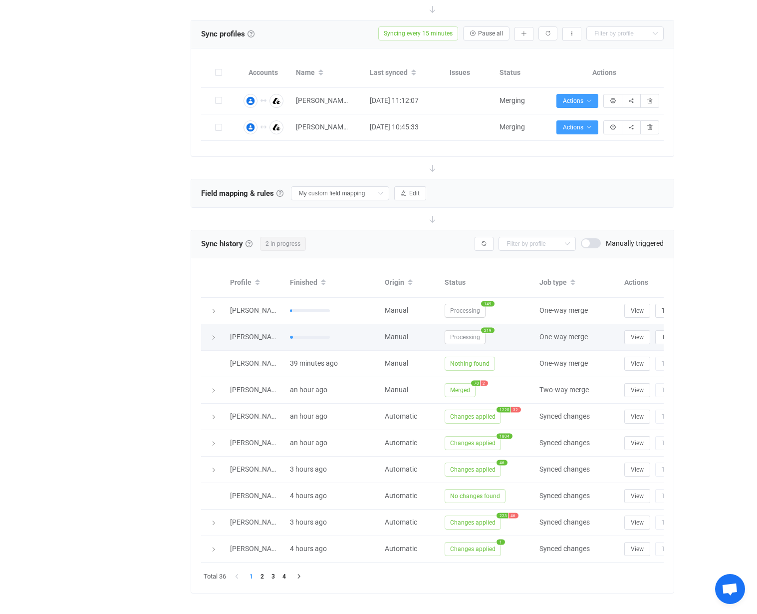
click at [216, 336] on icon at bounding box center [214, 337] width 6 height 6
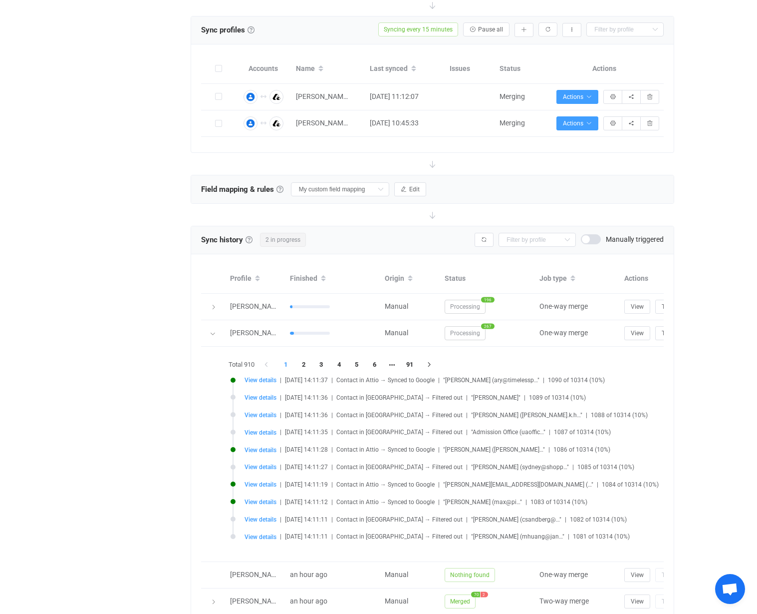
scroll to position [195, 0]
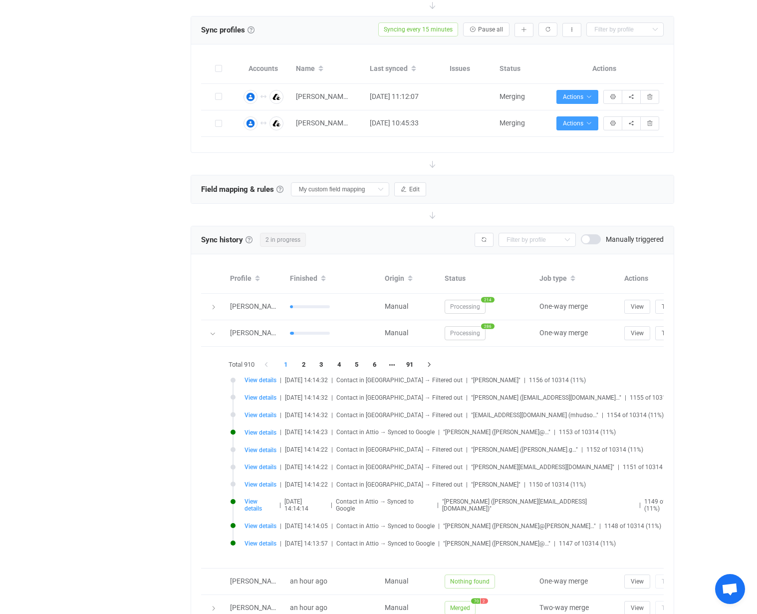
click at [738, 585] on span "Open chat" at bounding box center [730, 589] width 30 height 30
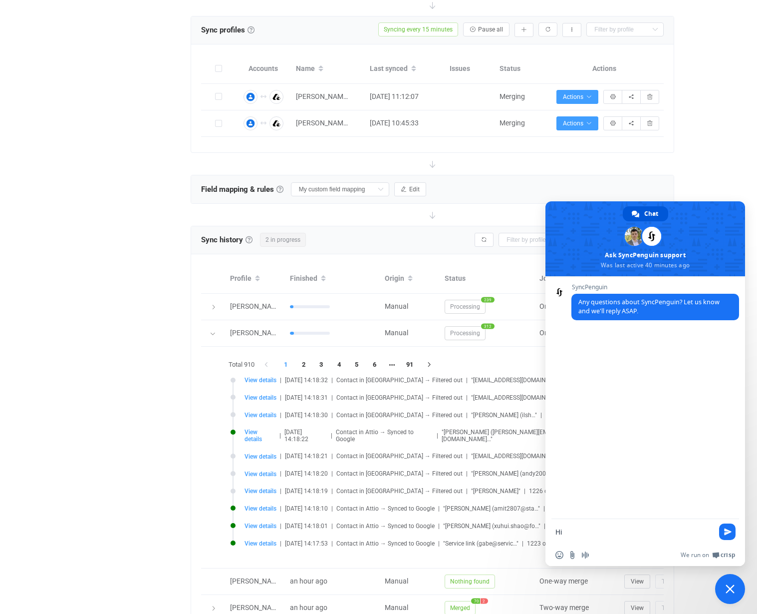
click at [706, 143] on div "13 days of free trial left | data sync platform thebryangibbs@gmail.com Contact…" at bounding box center [378, 324] width 757 height 1038
click at [728, 583] on span "Close chat" at bounding box center [730, 589] width 30 height 30
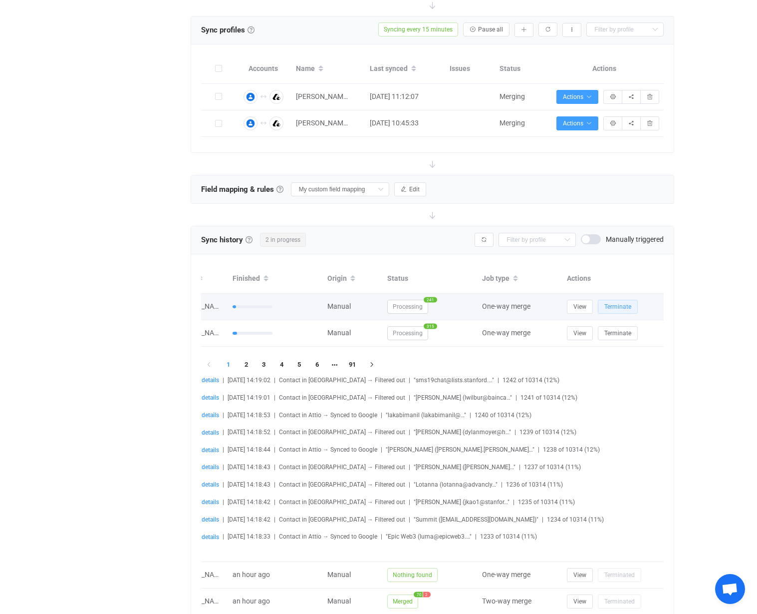
scroll to position [0, 57]
click at [619, 309] on span "Terminate" at bounding box center [618, 306] width 27 height 7
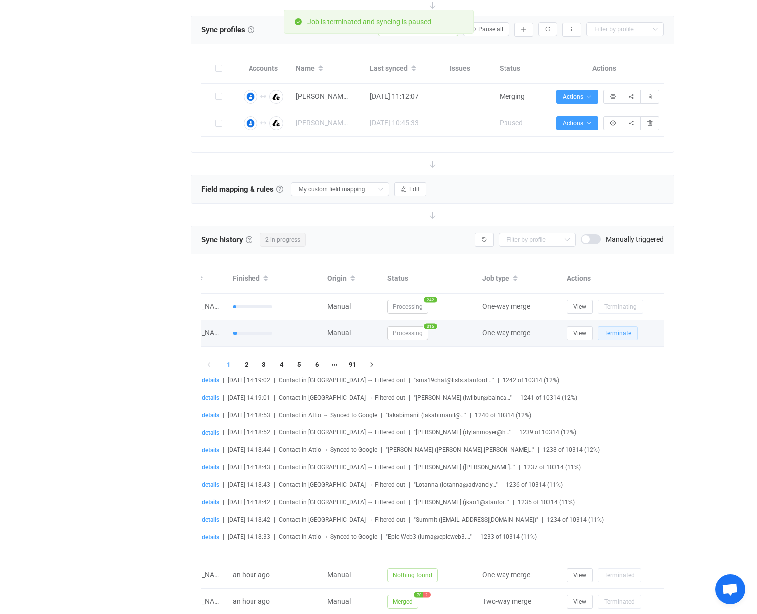
click at [622, 334] on span "Terminate" at bounding box center [618, 332] width 27 height 7
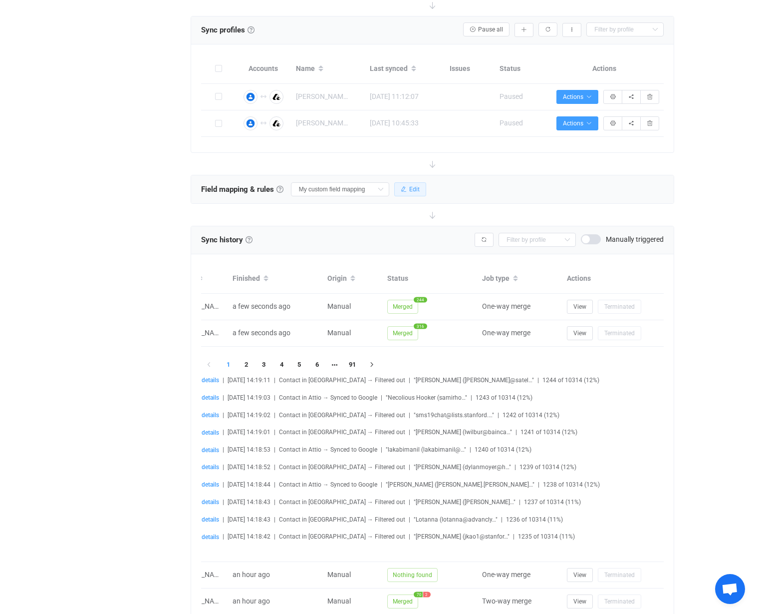
click at [410, 191] on button "Edit" at bounding box center [410, 189] width 32 height 14
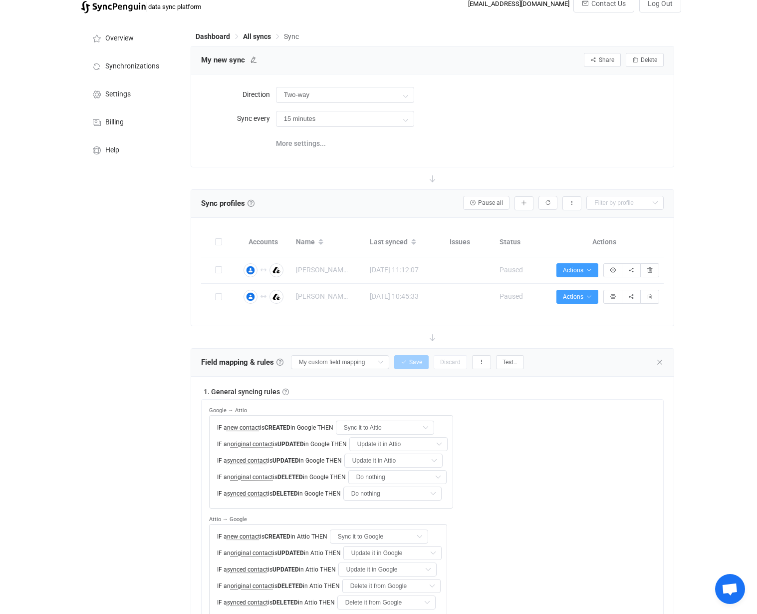
scroll to position [22, 0]
